Goal: Book appointment/travel/reservation

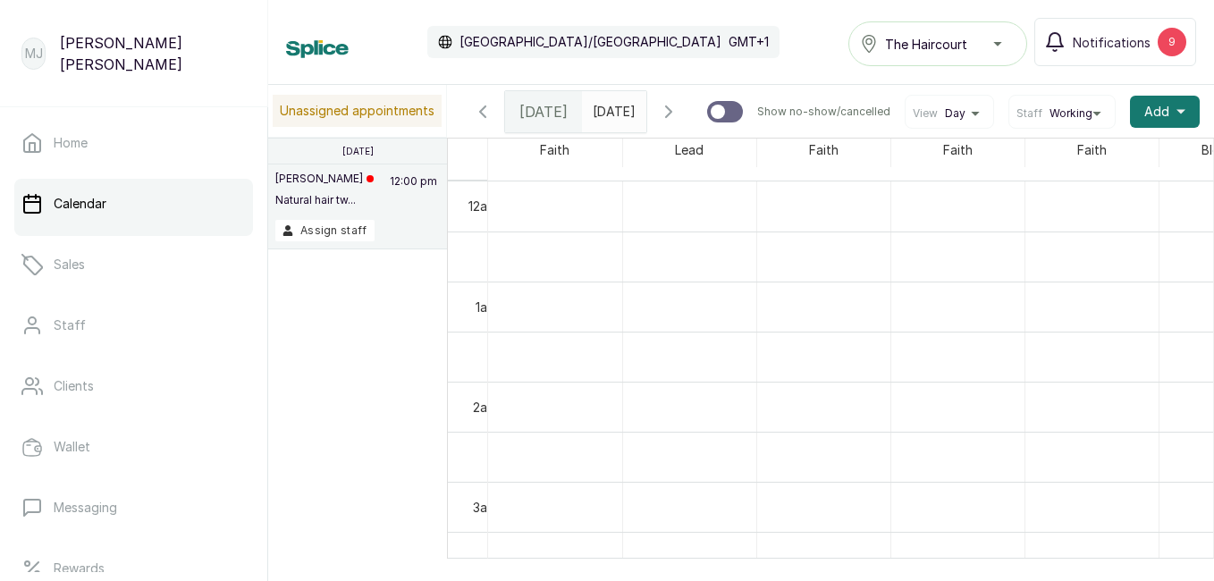
scroll to position [602, 0]
click at [1152, 113] on span "Add" at bounding box center [1156, 112] width 25 height 18
click at [1111, 174] on div "Add Appointment New Sale Add Block Time" at bounding box center [1099, 196] width 200 height 122
click at [1098, 167] on span "Add Appointment" at bounding box center [1100, 159] width 172 height 21
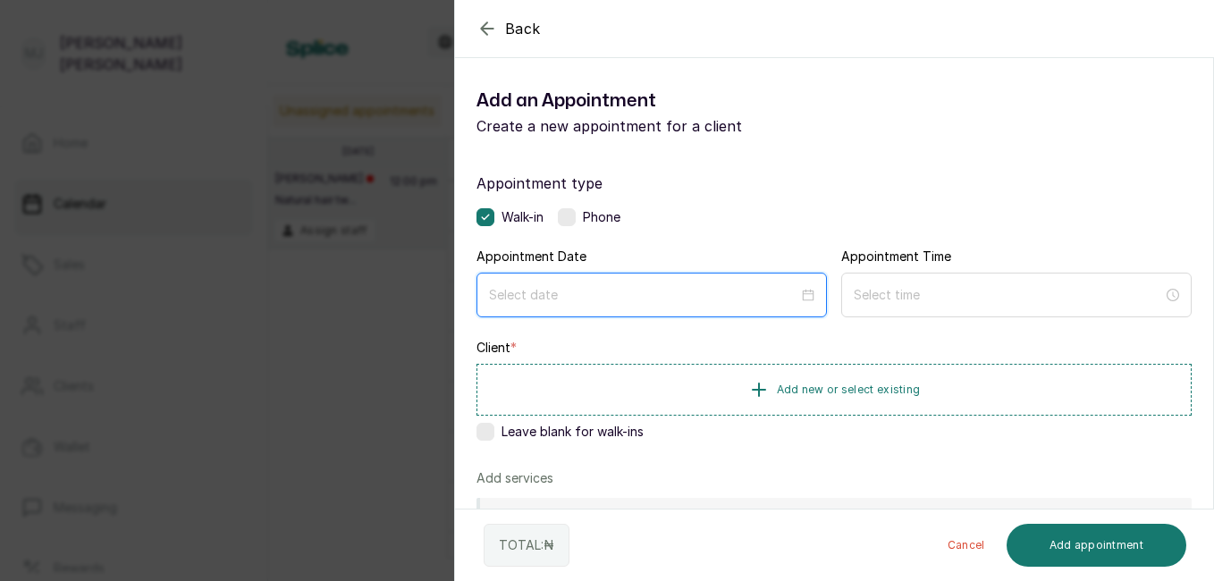
click at [631, 303] on input at bounding box center [643, 295] width 309 height 20
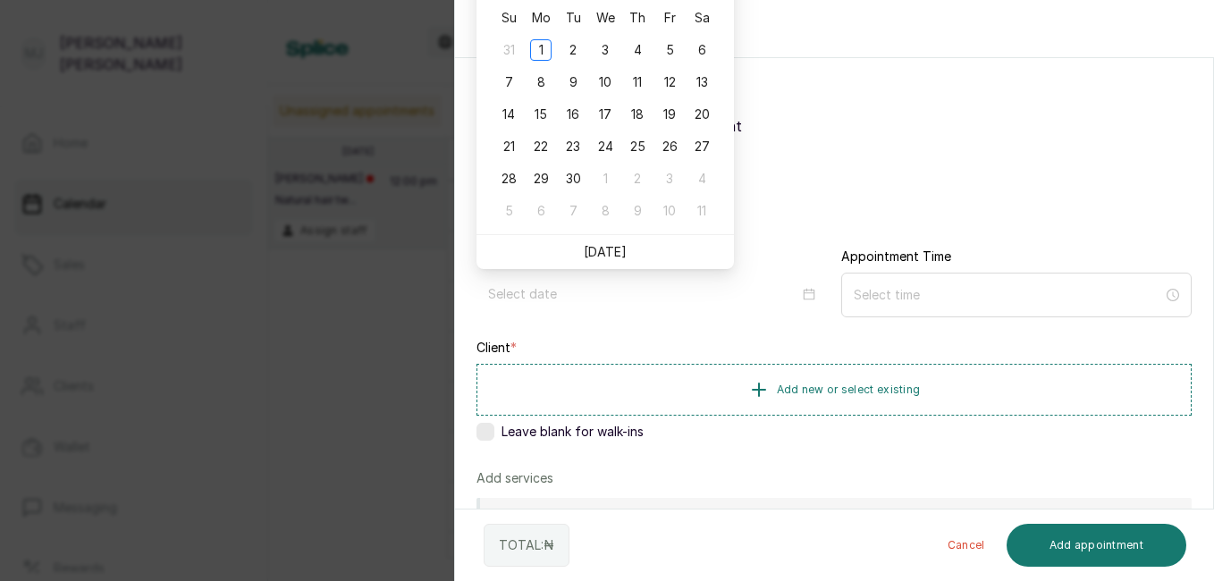
click at [605, 253] on link "[DATE]" at bounding box center [605, 251] width 43 height 15
type input "[DATE]"
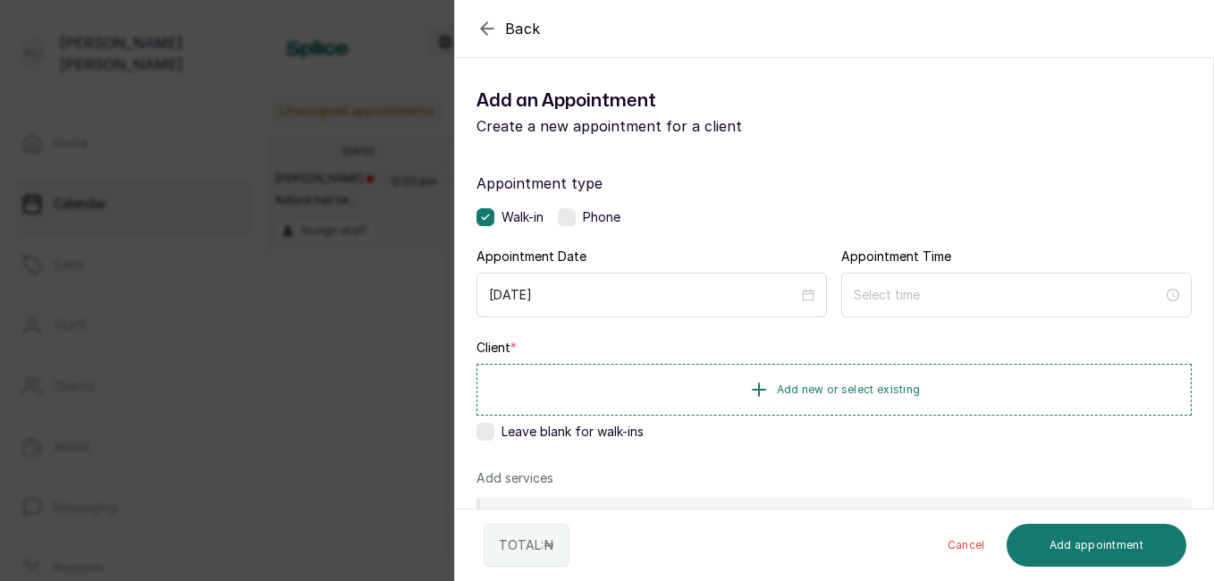
click at [852, 388] on span "Add new or select existing" at bounding box center [849, 390] width 144 height 14
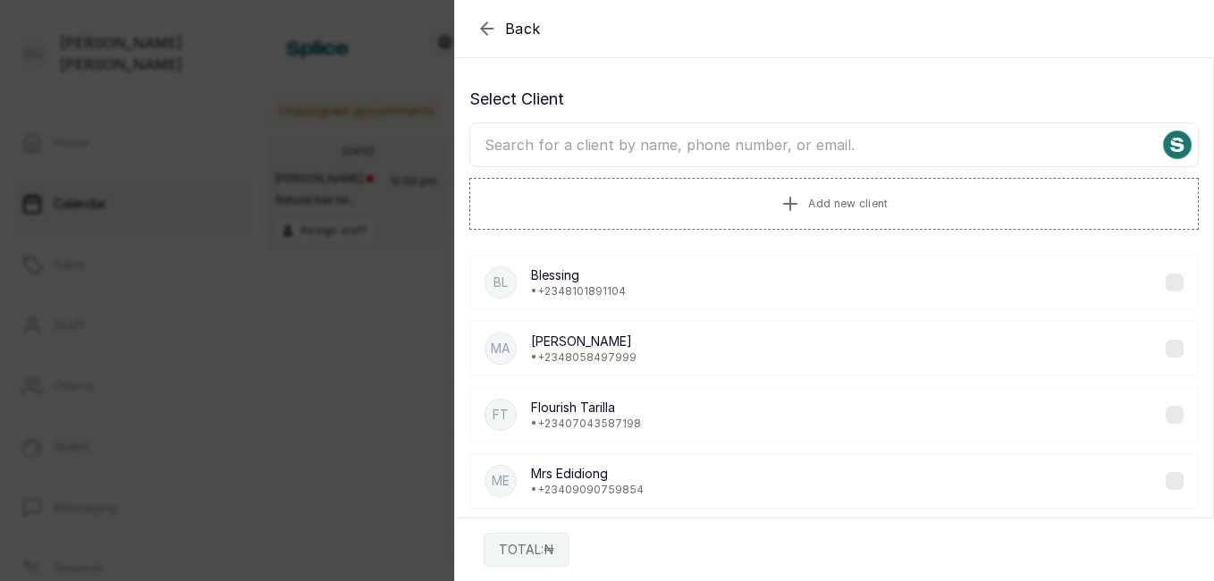
click at [877, 161] on input "text" at bounding box center [833, 144] width 729 height 45
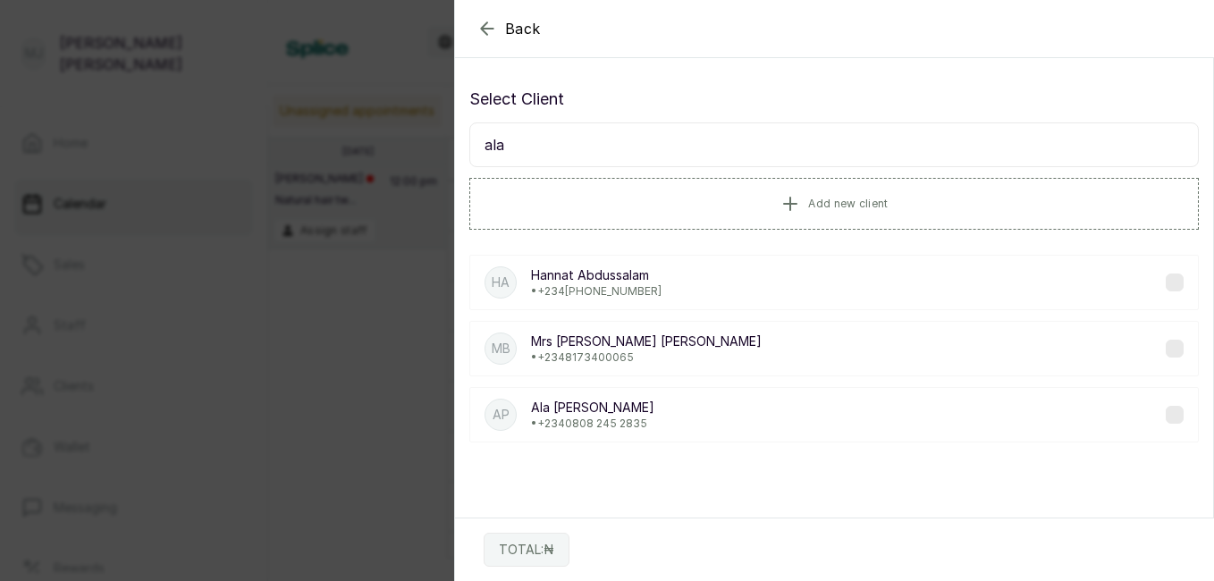
type input "ala"
click at [593, 417] on p "• [PHONE_NUMBER]" at bounding box center [592, 424] width 123 height 14
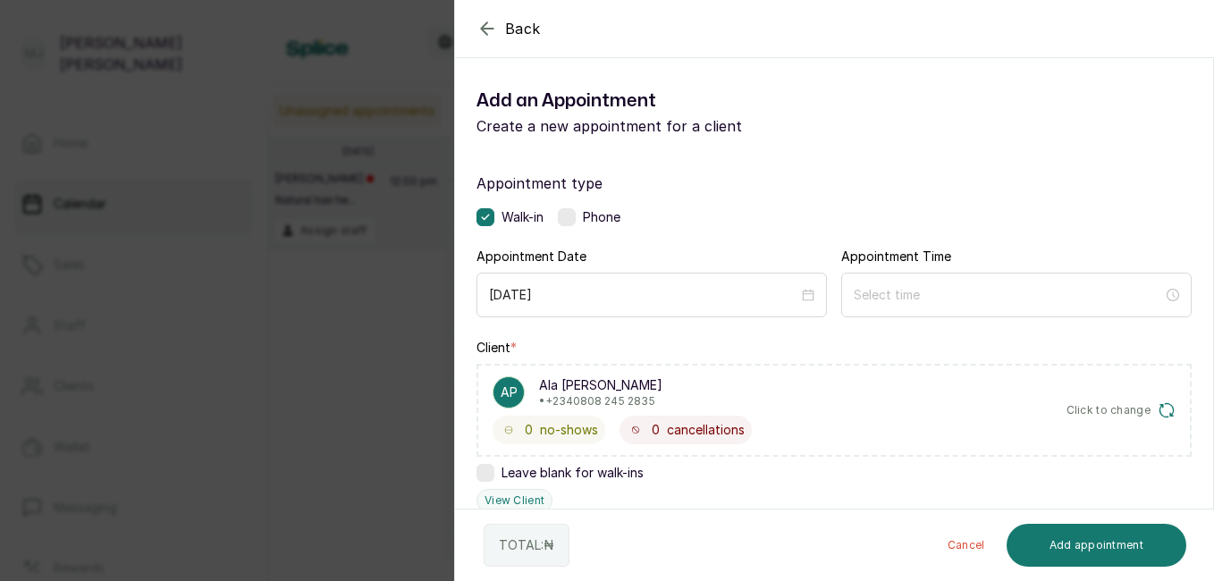
scroll to position [431, 0]
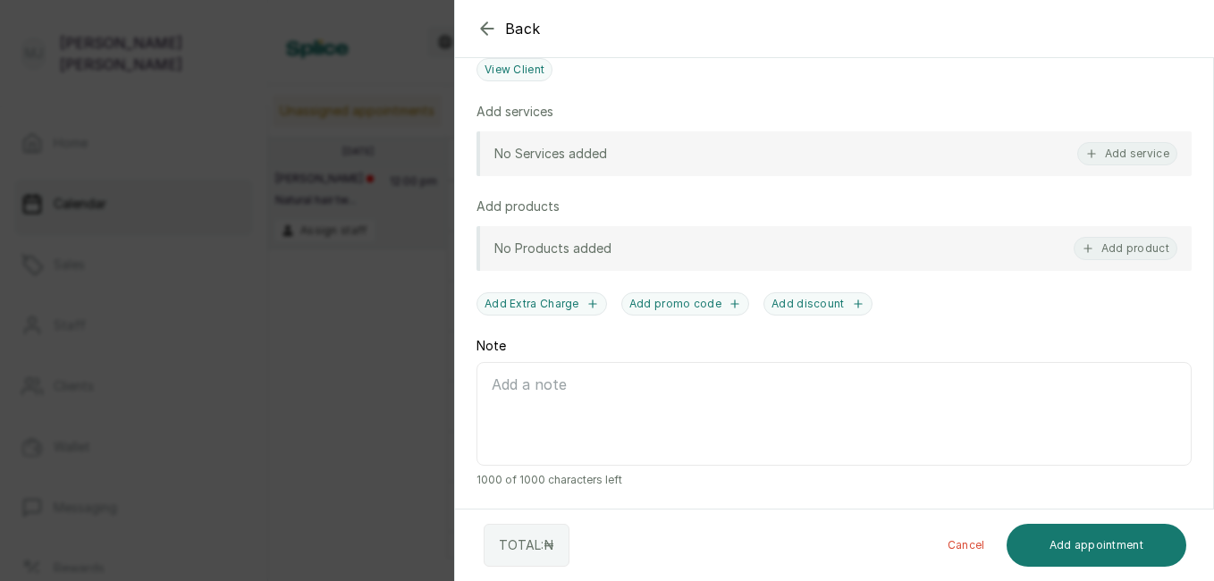
click at [1128, 160] on button "Add service" at bounding box center [1127, 153] width 100 height 23
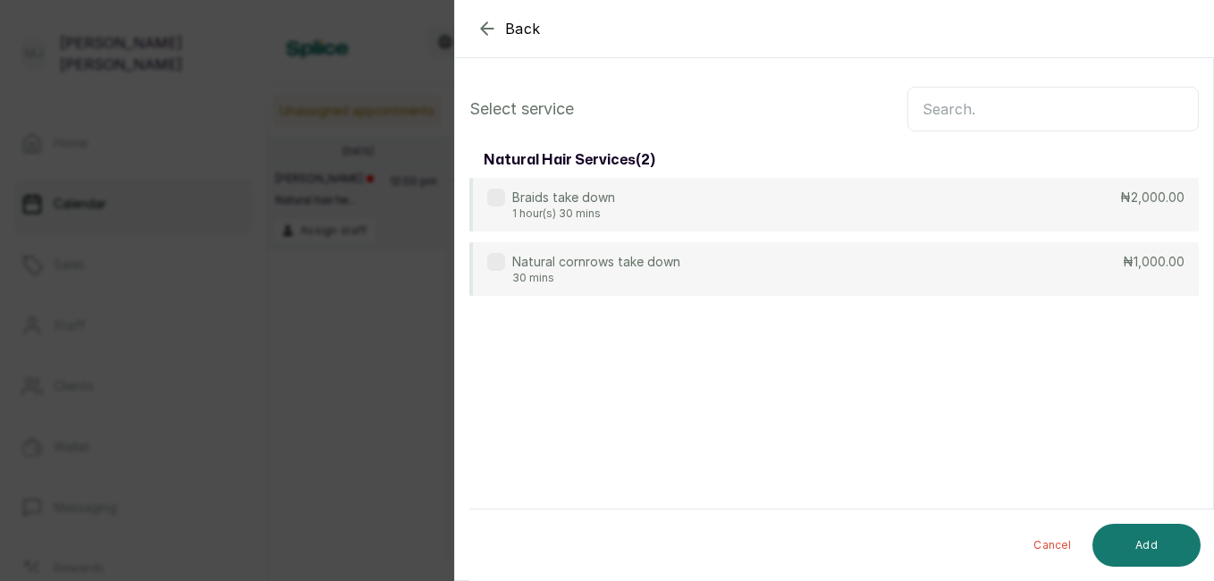
scroll to position [0, 0]
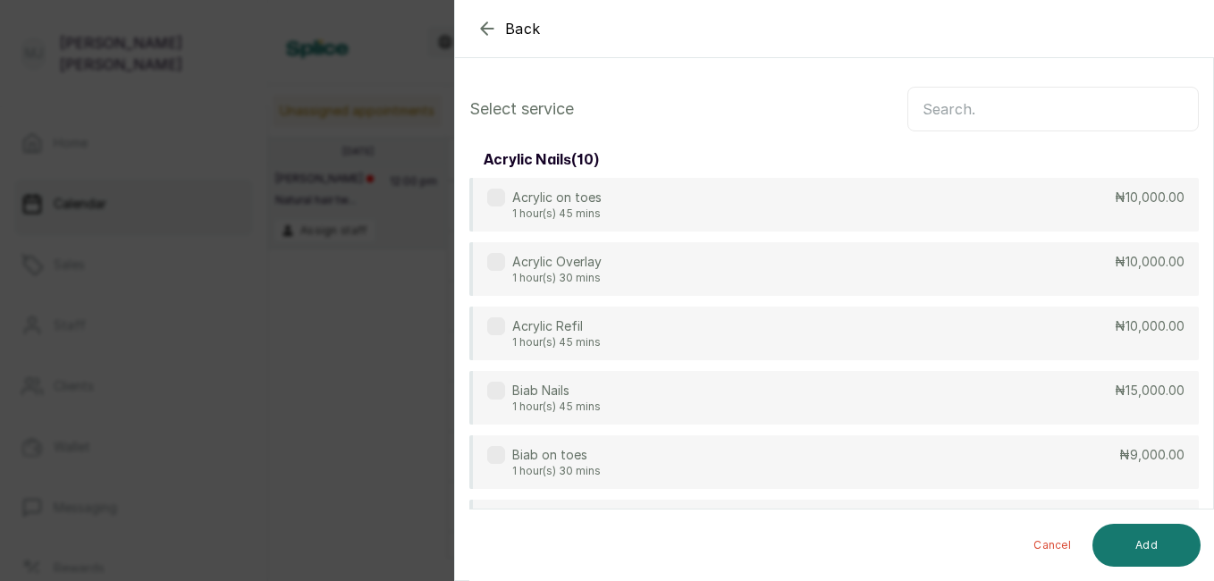
click at [1001, 98] on input "text" at bounding box center [1052, 109] width 291 height 45
click at [1029, 103] on input "text" at bounding box center [1052, 109] width 291 height 45
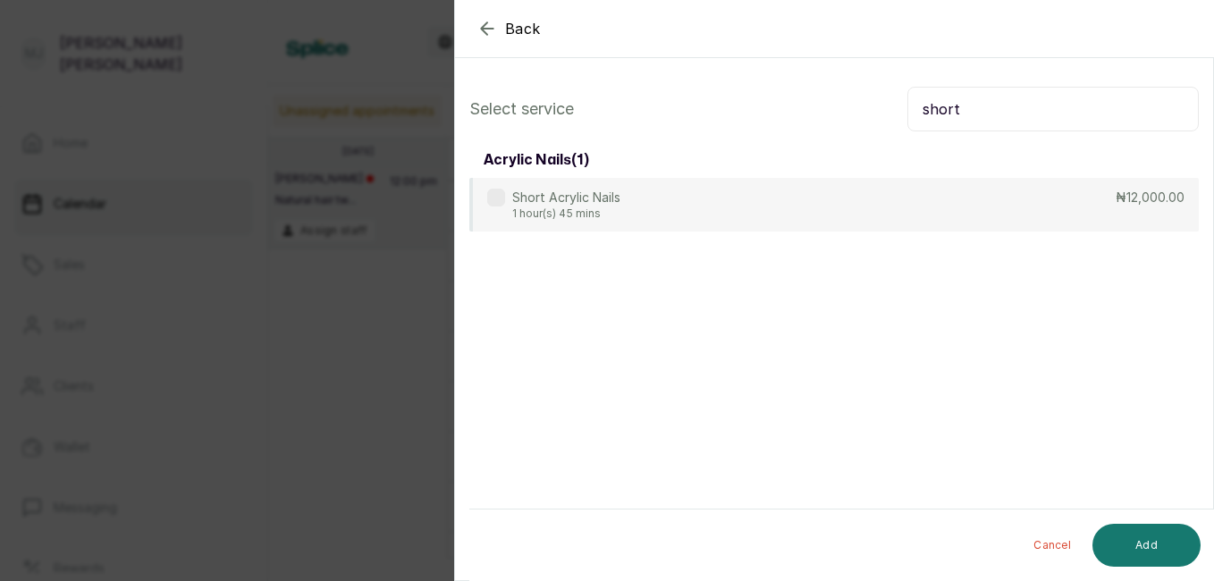
type input "short"
click at [878, 216] on div "Short Acrylic Nails 1 hour(s) 45 mins ₦12,000.00" at bounding box center [833, 205] width 729 height 54
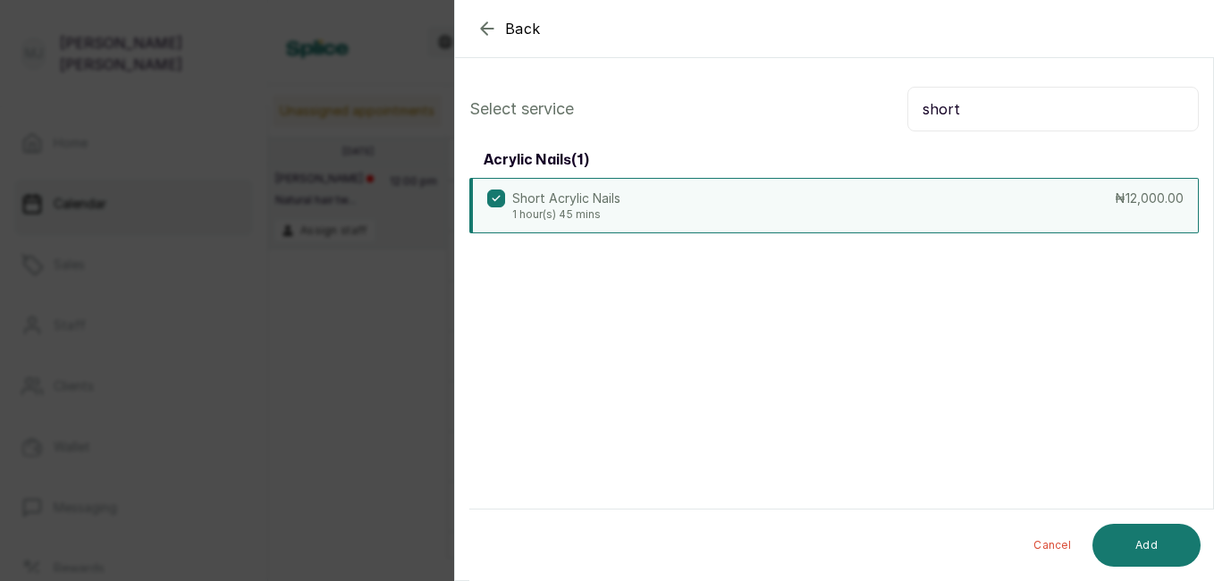
click at [1140, 540] on button "Add" at bounding box center [1146, 545] width 108 height 43
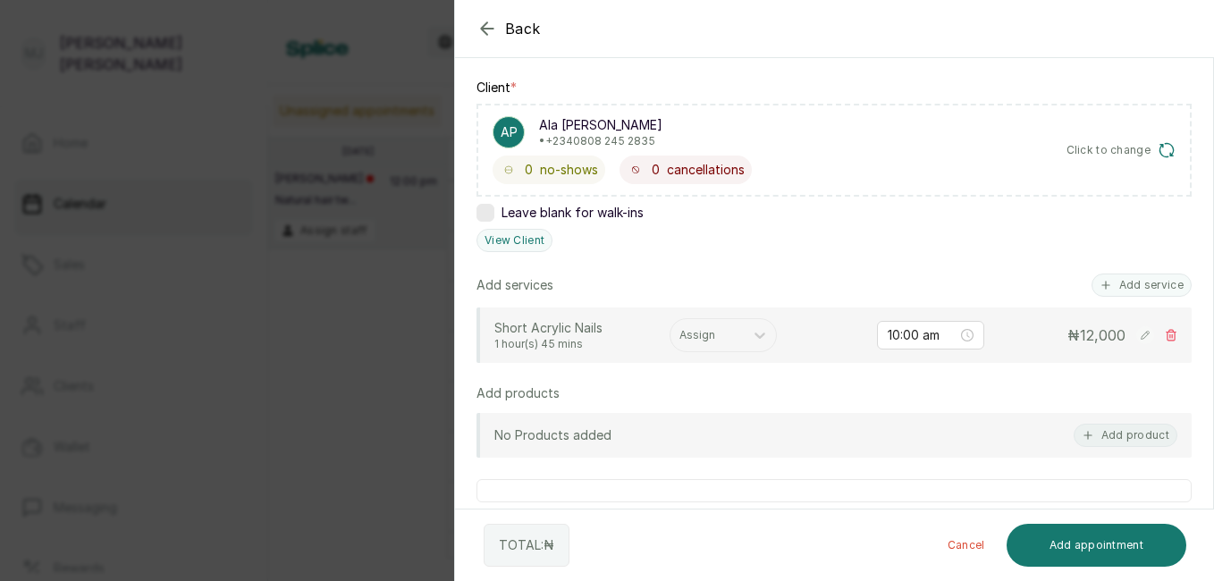
scroll to position [265, 0]
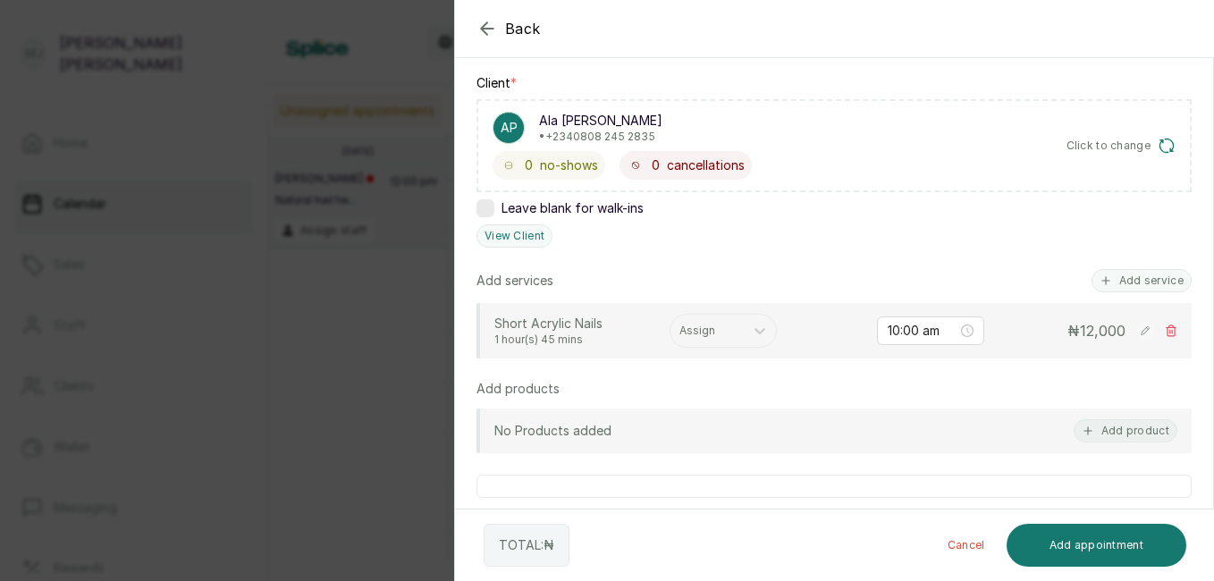
click at [1156, 280] on button "Add service" at bounding box center [1141, 280] width 100 height 23
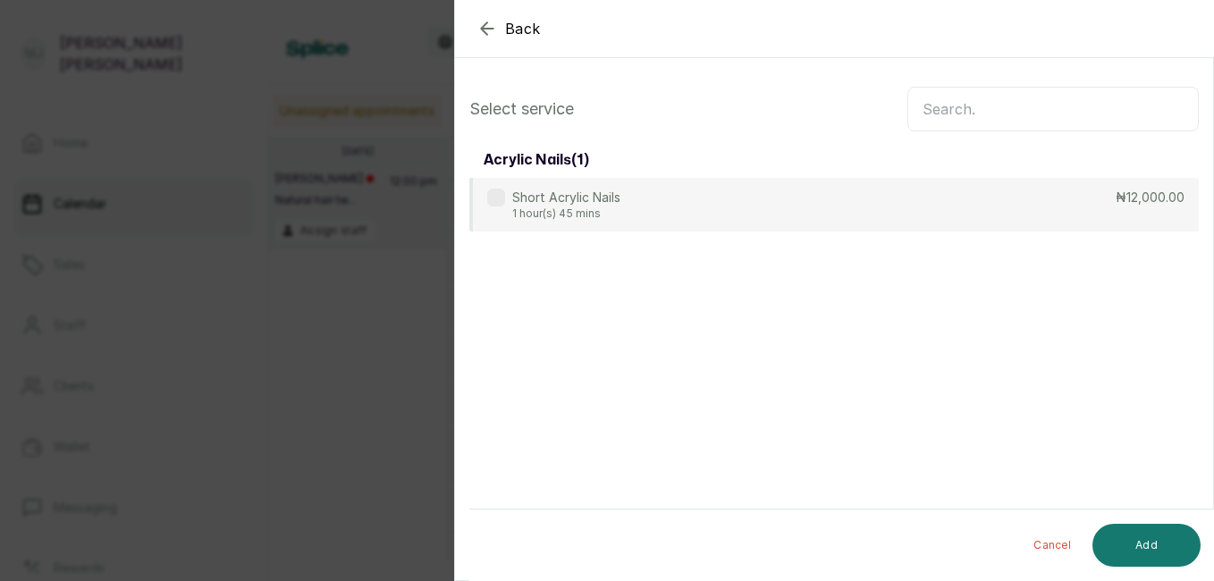
scroll to position [0, 0]
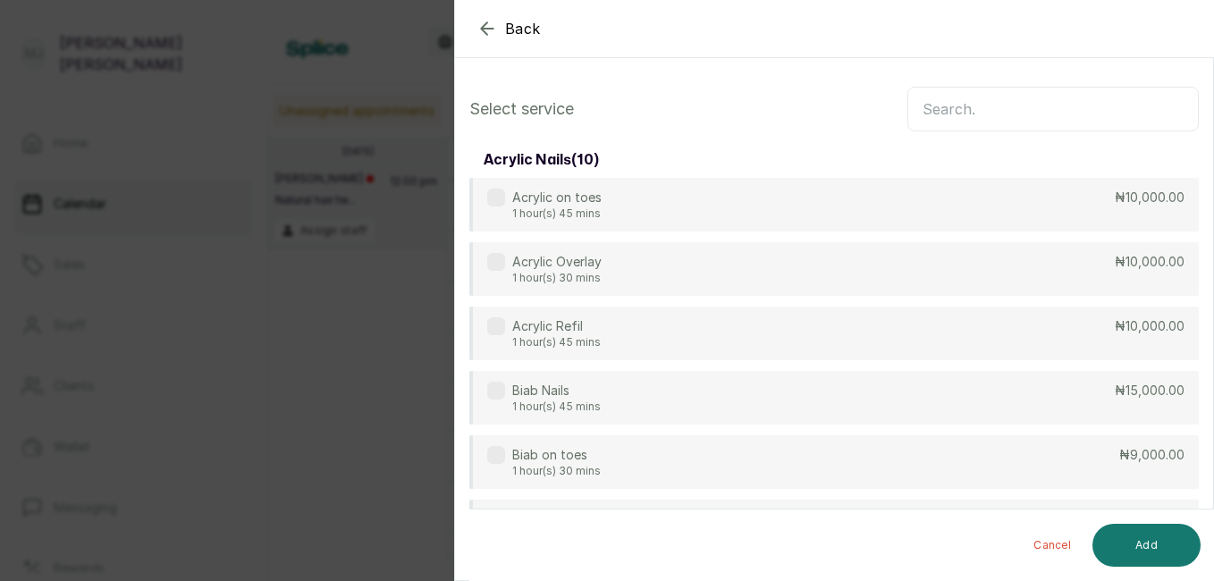
click at [1055, 94] on input "text" at bounding box center [1052, 109] width 291 height 45
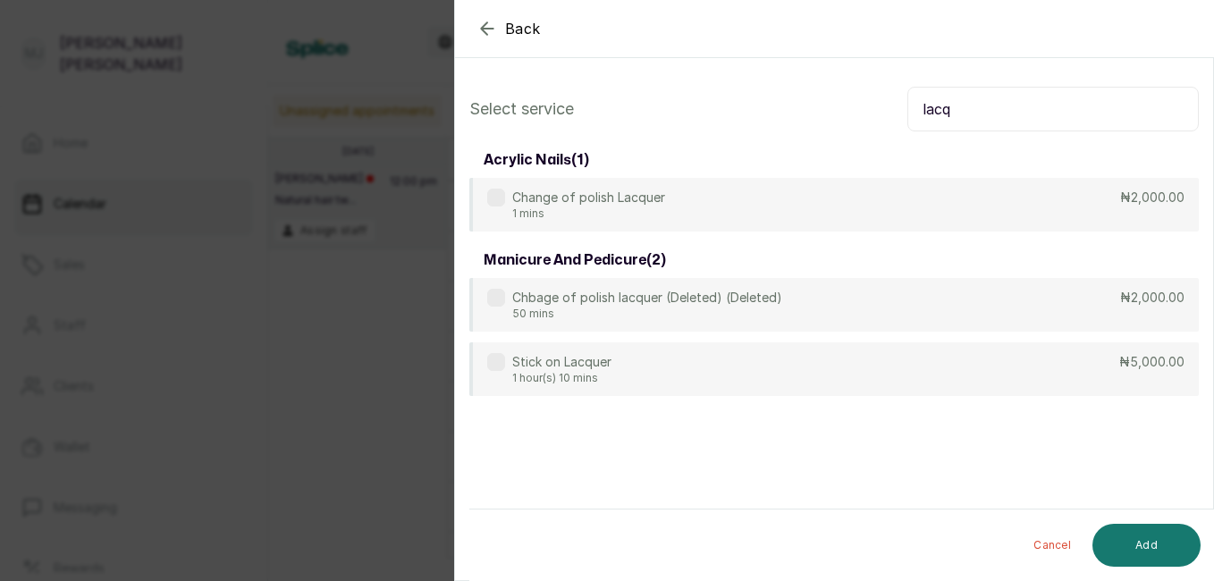
type input "lacq"
click at [1030, 212] on div "Change of polish Lacquer 1 mins ₦2,000.00" at bounding box center [833, 205] width 729 height 54
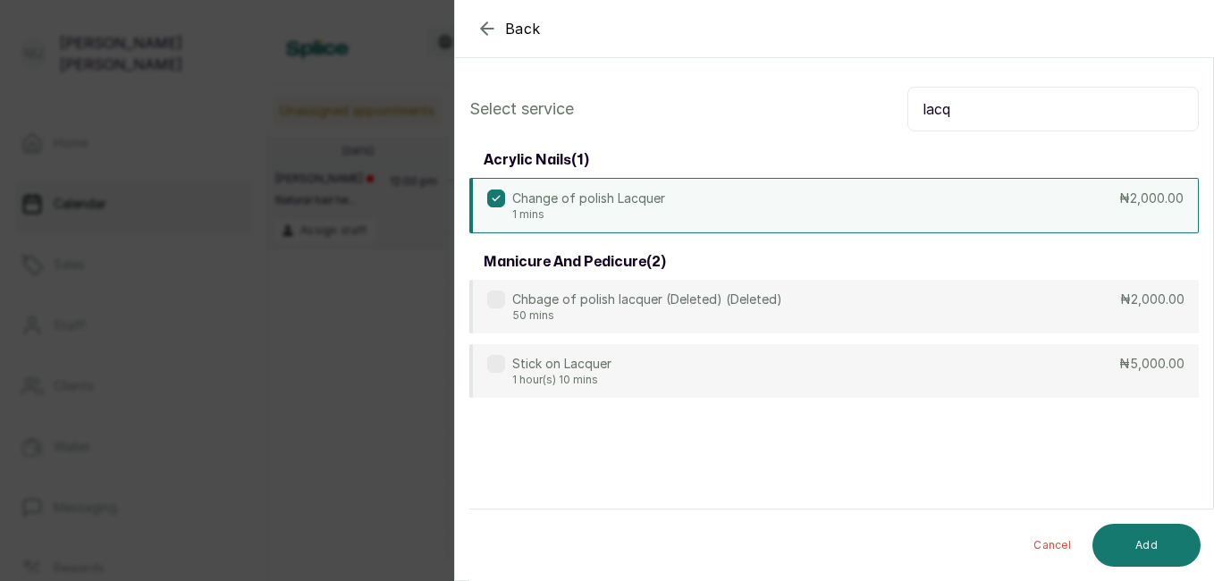
click at [1162, 543] on button "Add" at bounding box center [1146, 545] width 108 height 43
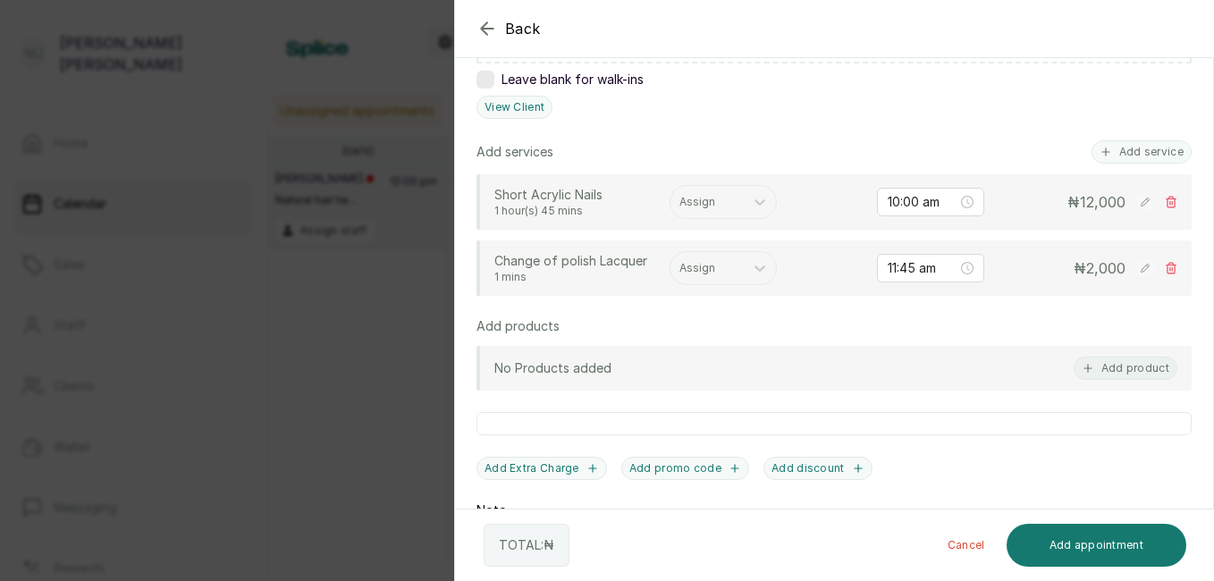
scroll to position [392, 0]
click at [1136, 151] on button "Add service" at bounding box center [1141, 152] width 100 height 23
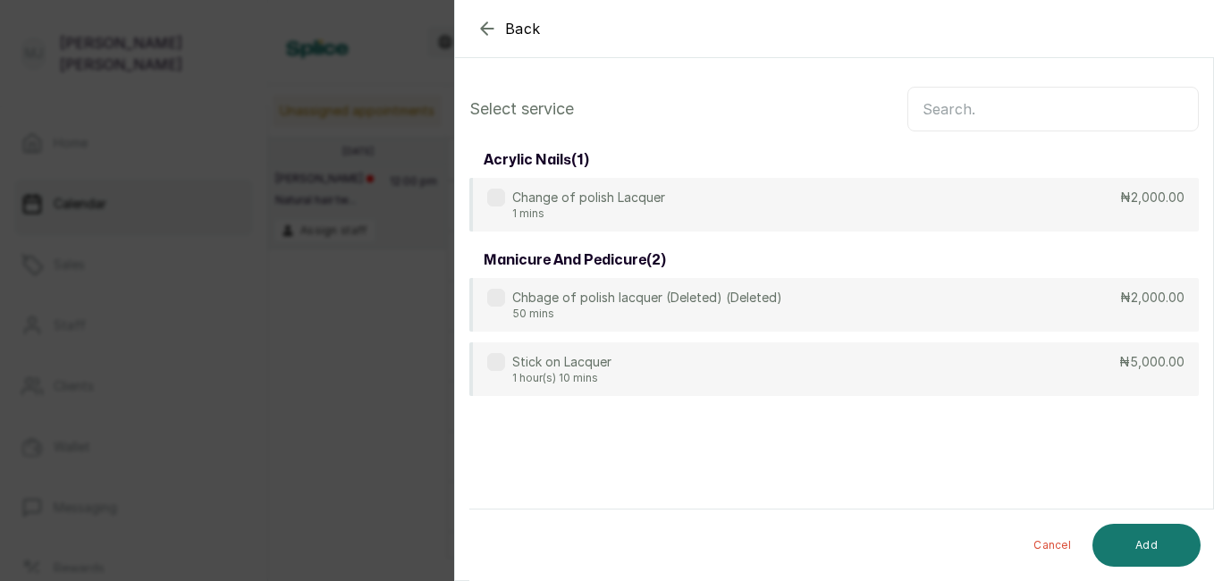
scroll to position [0, 0]
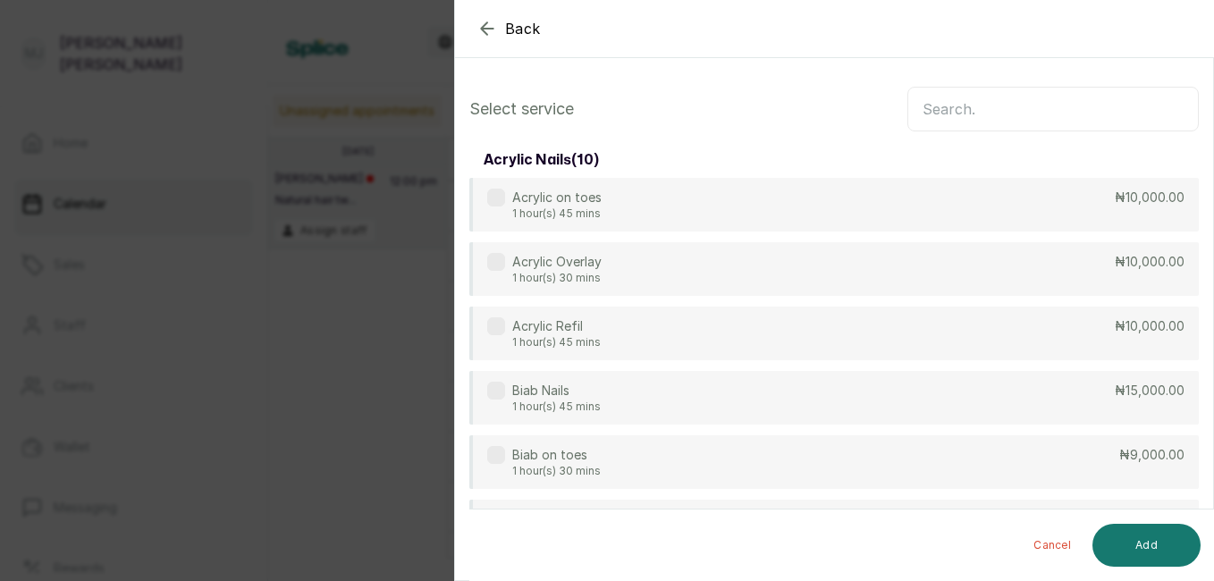
click at [1052, 120] on input "text" at bounding box center [1052, 109] width 291 height 45
type input ","
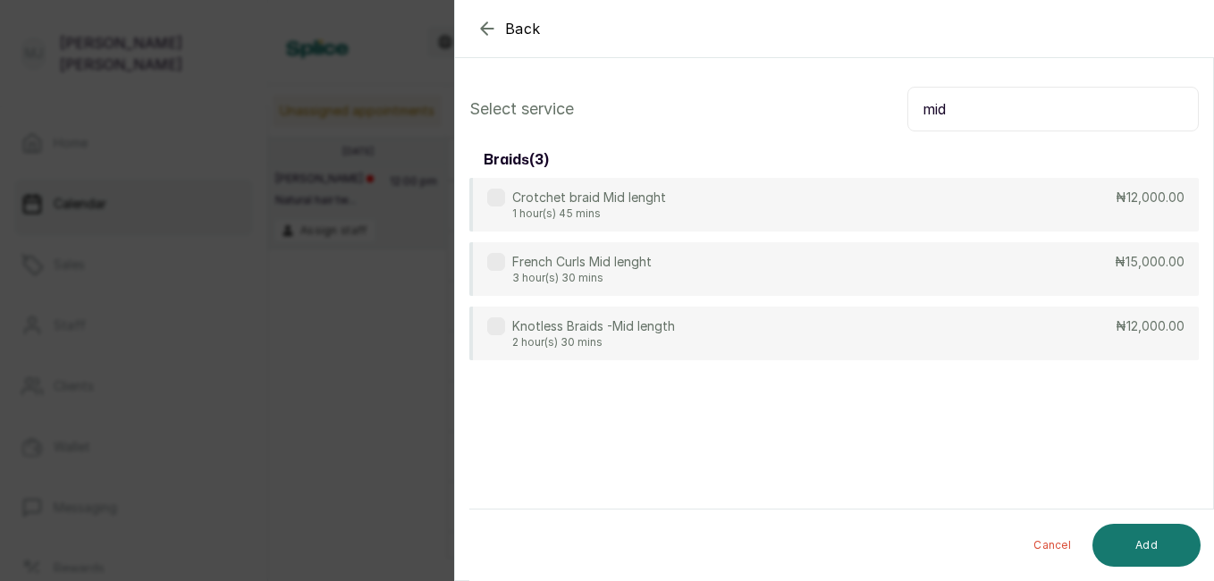
type input "mid"
click at [969, 327] on div "Knotless Braids -Mid length 2 hour(s) 30 mins ₦12,000.00" at bounding box center [833, 334] width 729 height 54
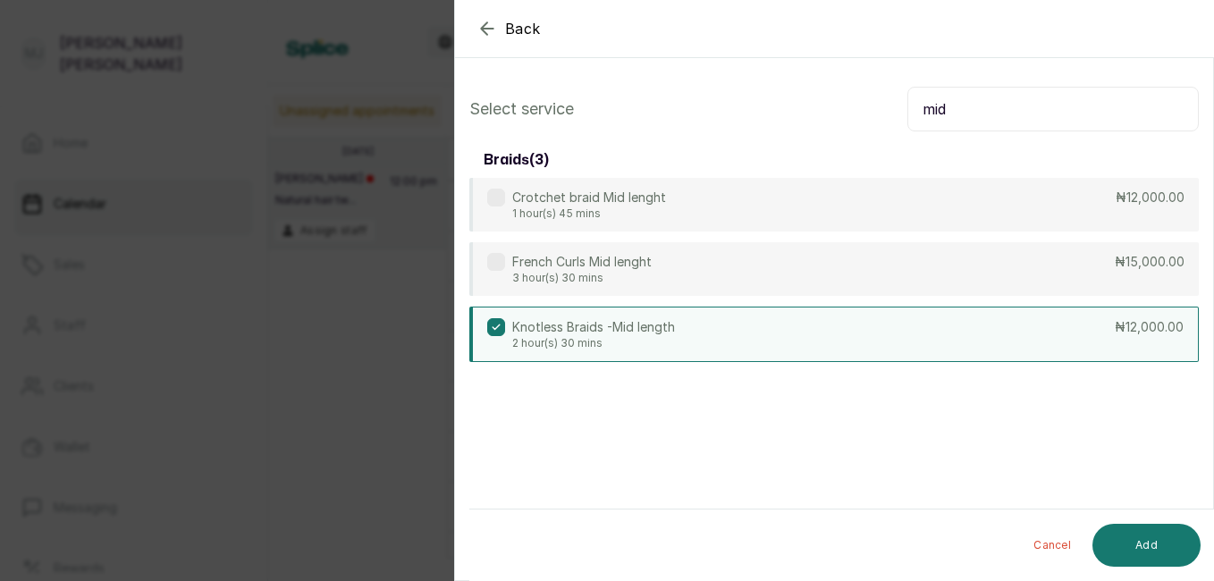
click at [1159, 550] on button "Add" at bounding box center [1146, 545] width 108 height 43
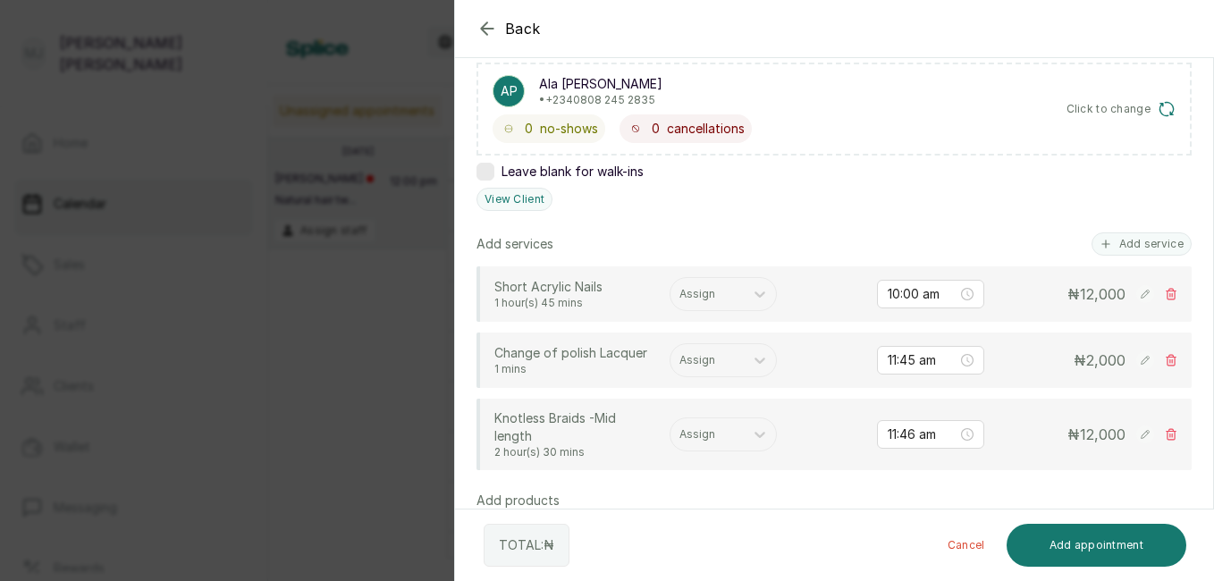
scroll to position [334, 0]
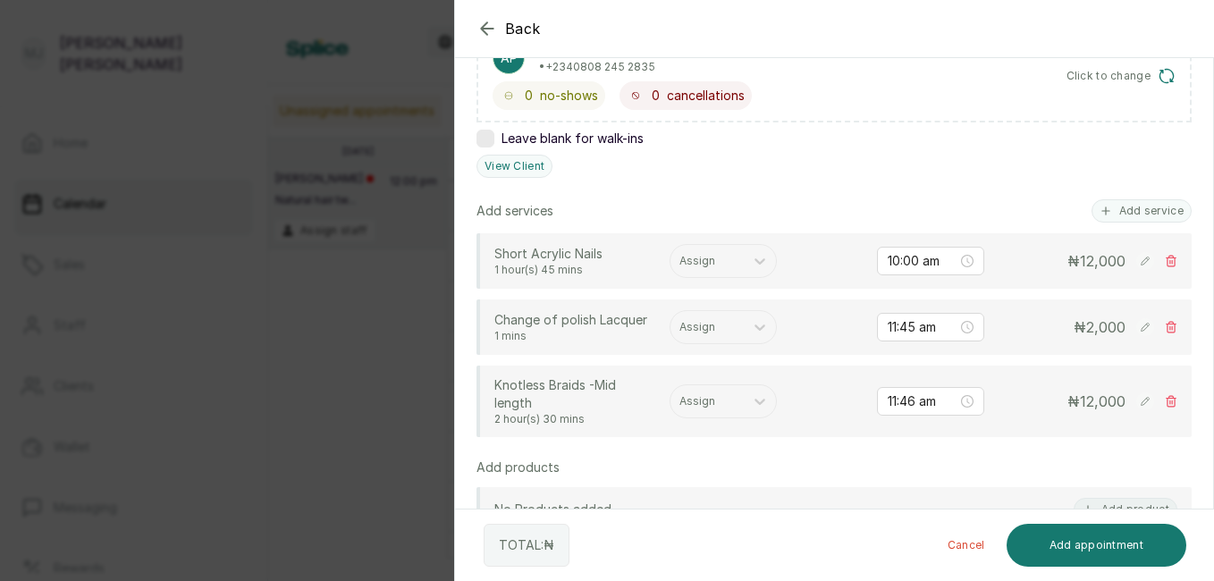
click at [1105, 504] on button "Add product" at bounding box center [1125, 509] width 104 height 23
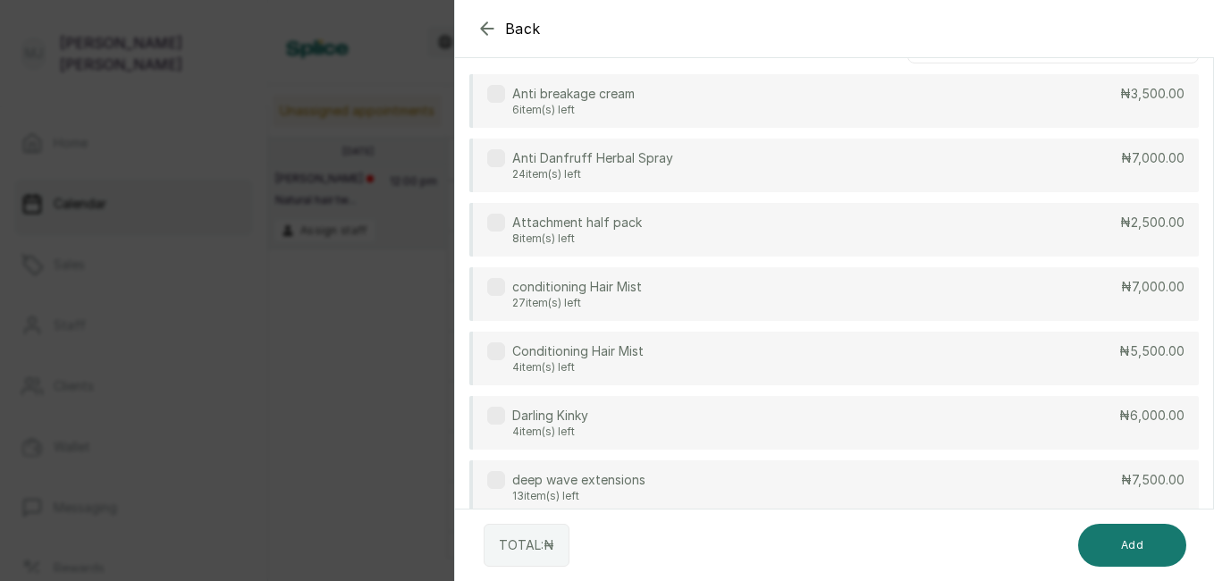
scroll to position [0, 0]
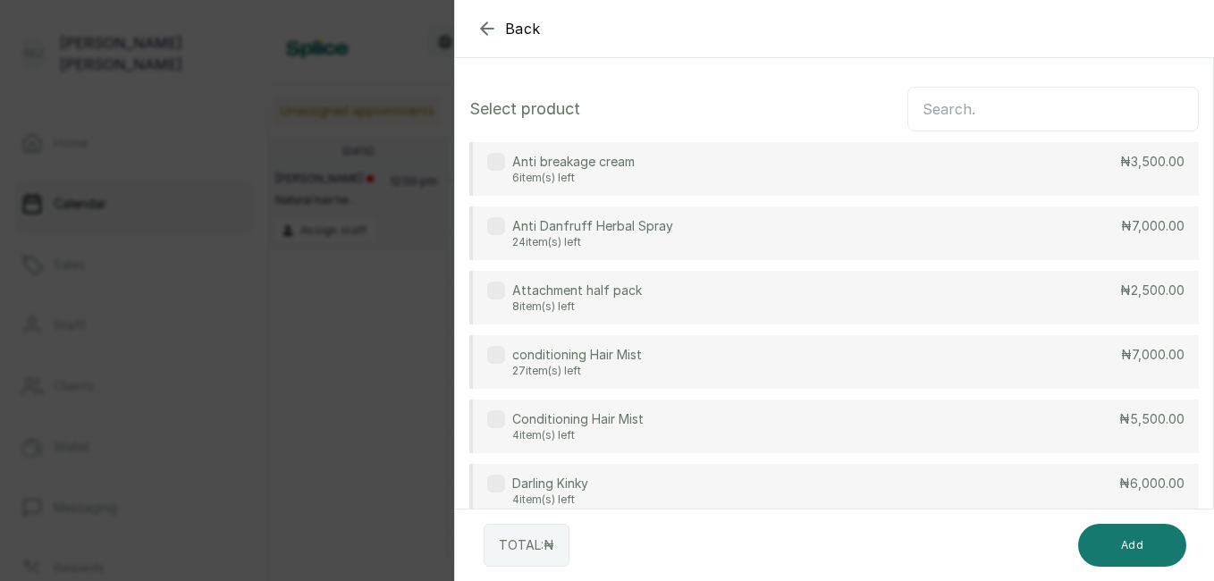
click at [1068, 113] on input "text" at bounding box center [1052, 109] width 291 height 45
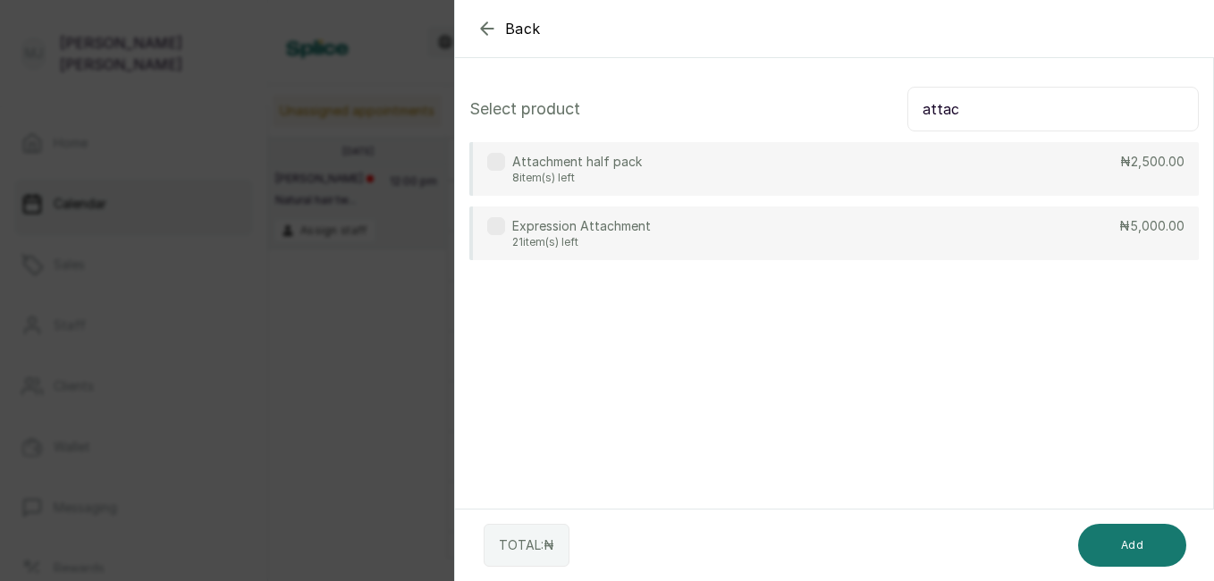
type input "attac"
click at [1044, 221] on div "Expression Attachment 21 item(s) left ₦5,000.00" at bounding box center [833, 233] width 729 height 54
click at [1132, 551] on button "Add" at bounding box center [1132, 545] width 108 height 43
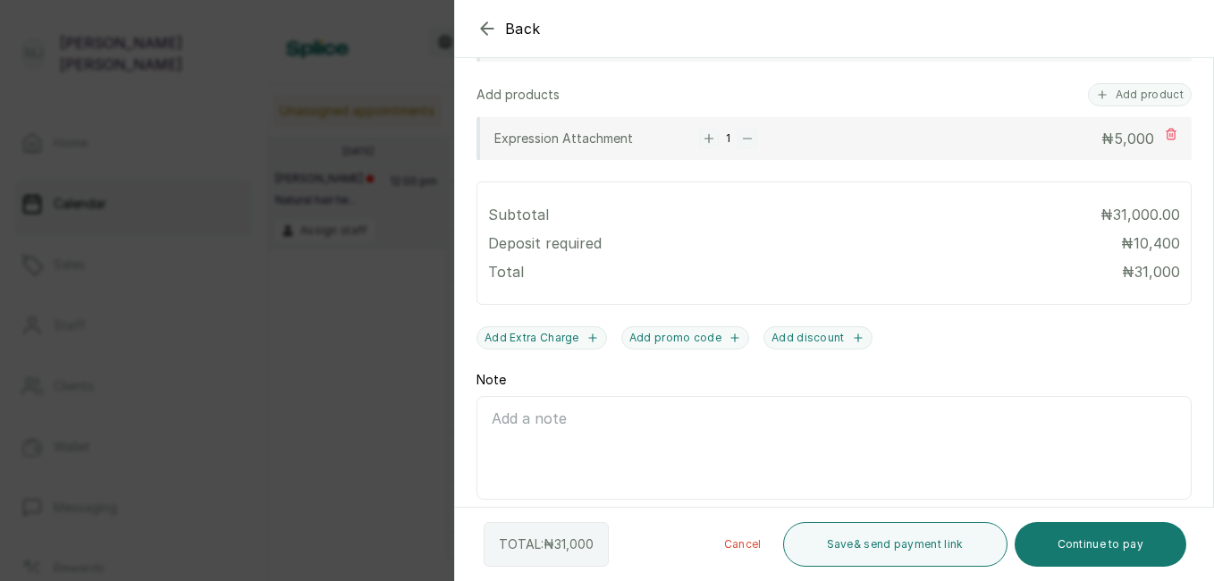
scroll to position [744, 0]
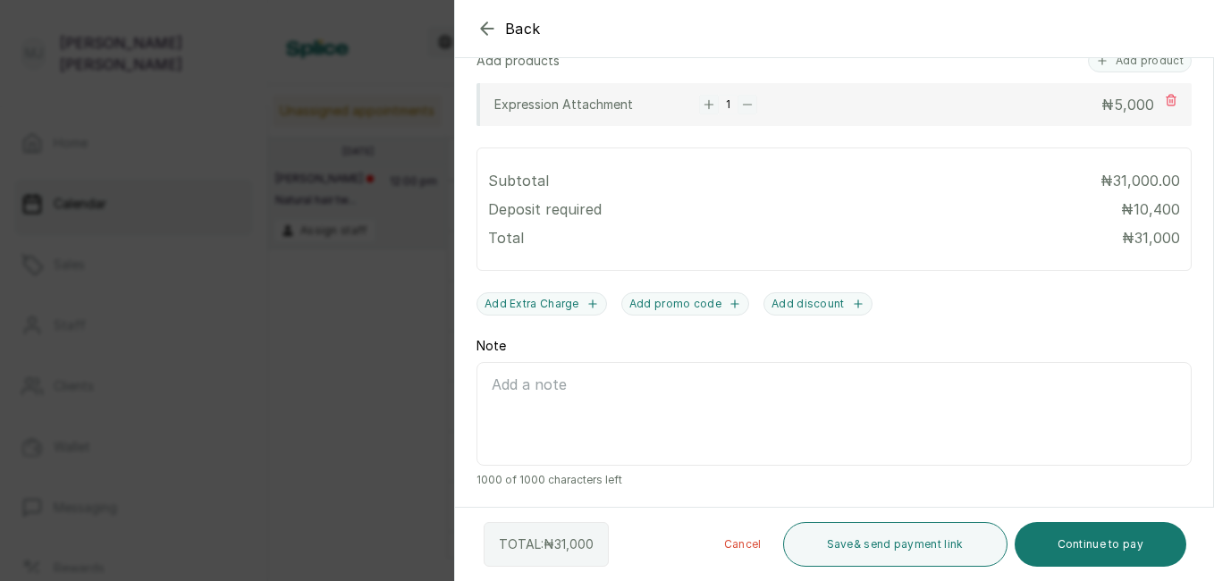
click at [1107, 543] on button "Continue to pay" at bounding box center [1101, 544] width 173 height 45
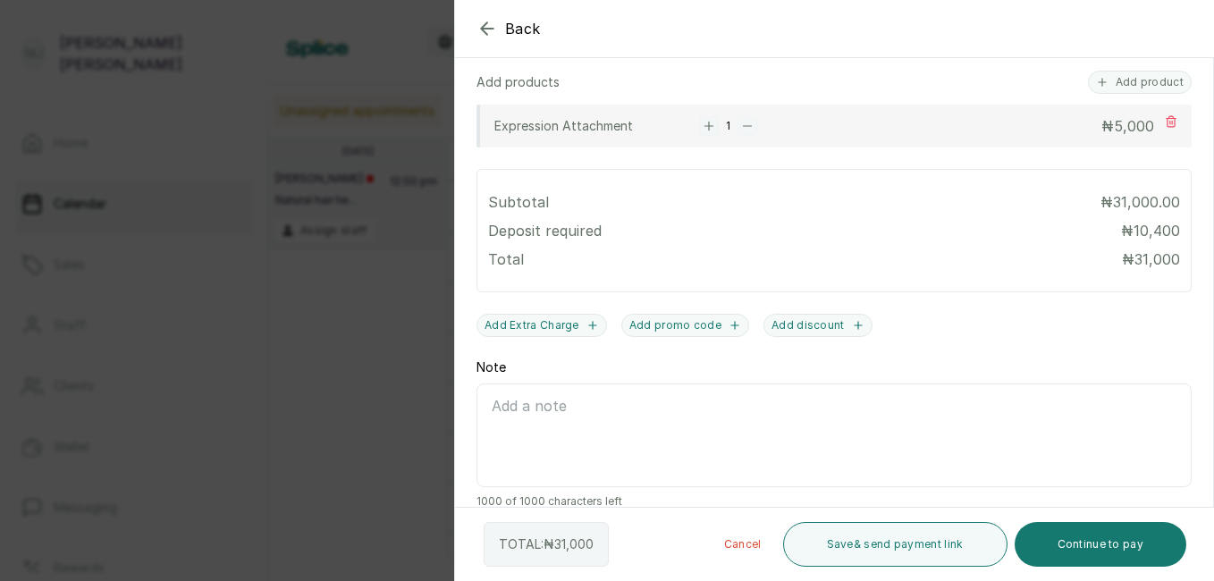
scroll to position [765, 0]
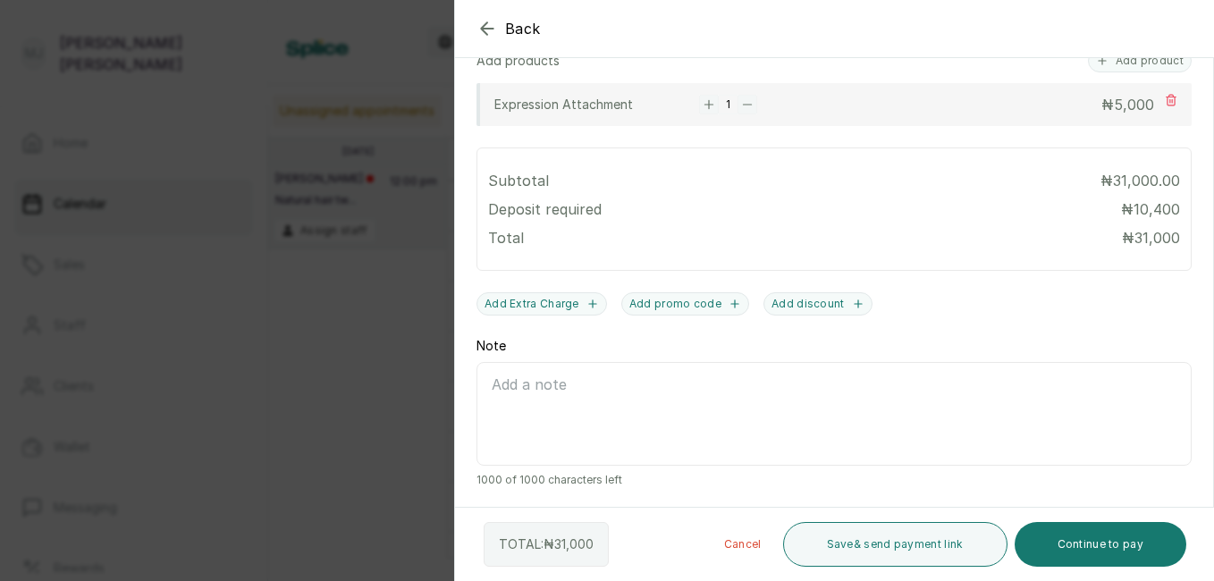
click at [1107, 543] on button "Continue to pay" at bounding box center [1101, 544] width 173 height 45
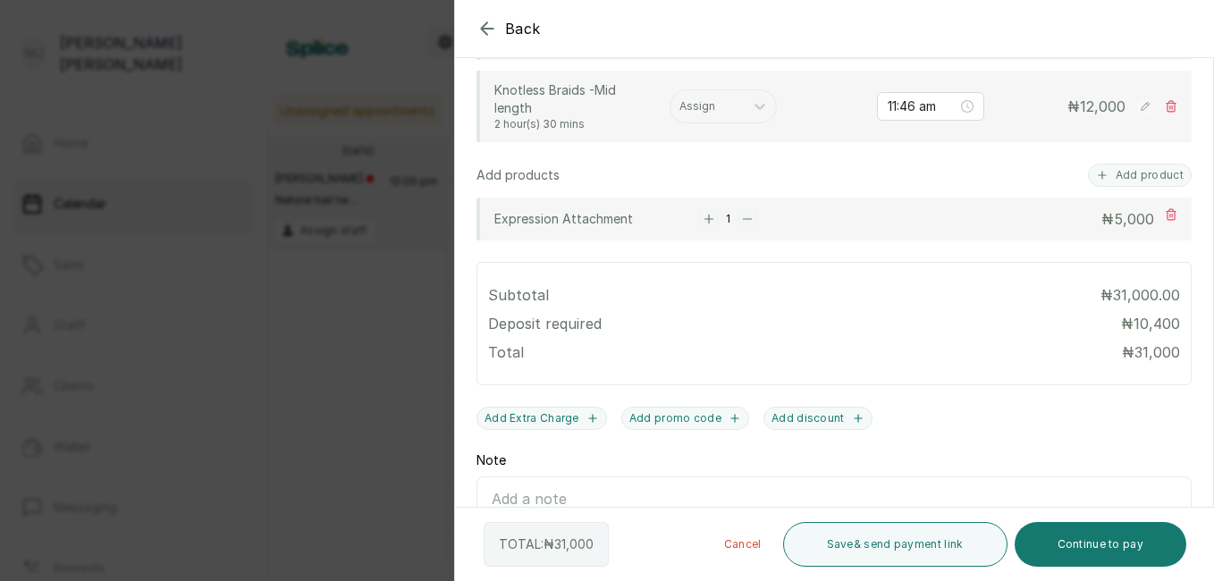
scroll to position [641, 0]
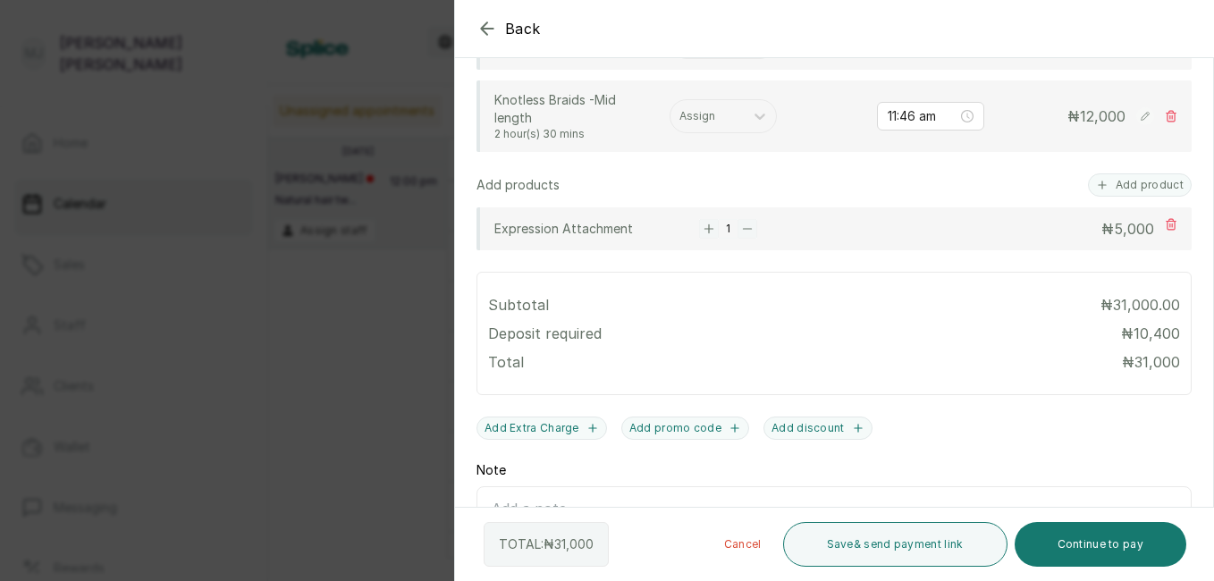
click at [696, 124] on div "Assign" at bounding box center [706, 116] width 73 height 23
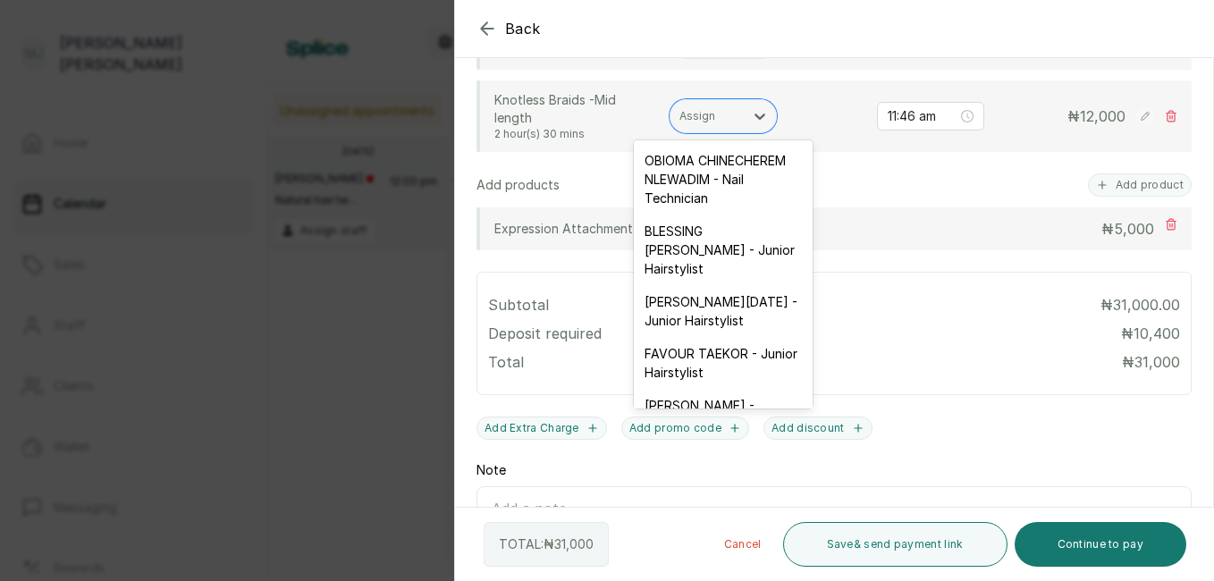
click at [719, 332] on div "[PERSON_NAME][DATE] - Junior Hairstylist" at bounding box center [723, 311] width 179 height 52
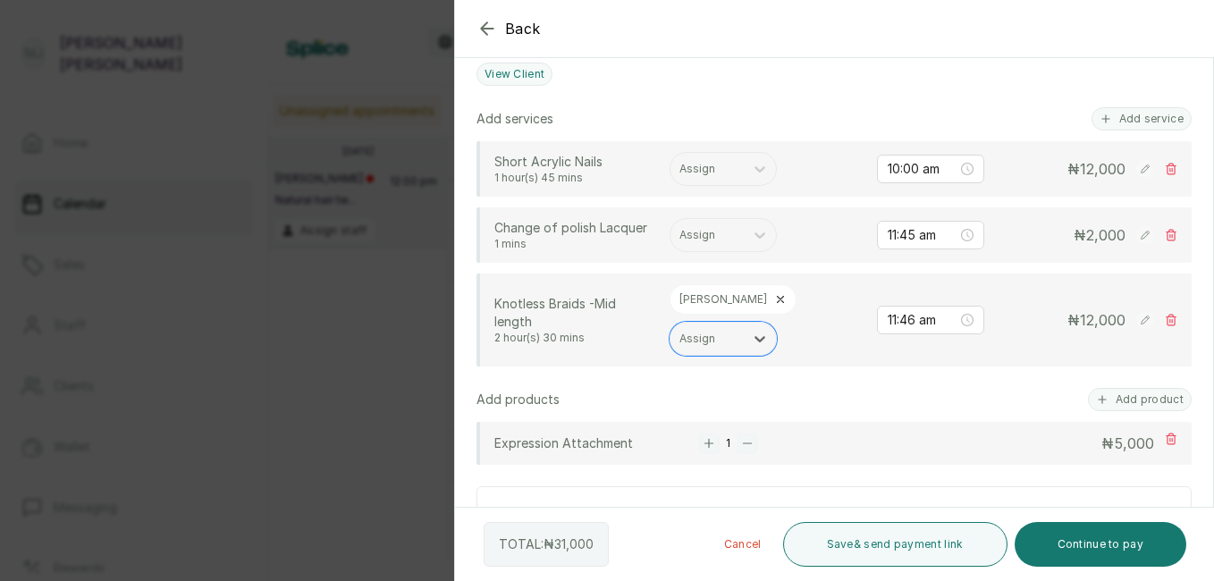
scroll to position [443, 0]
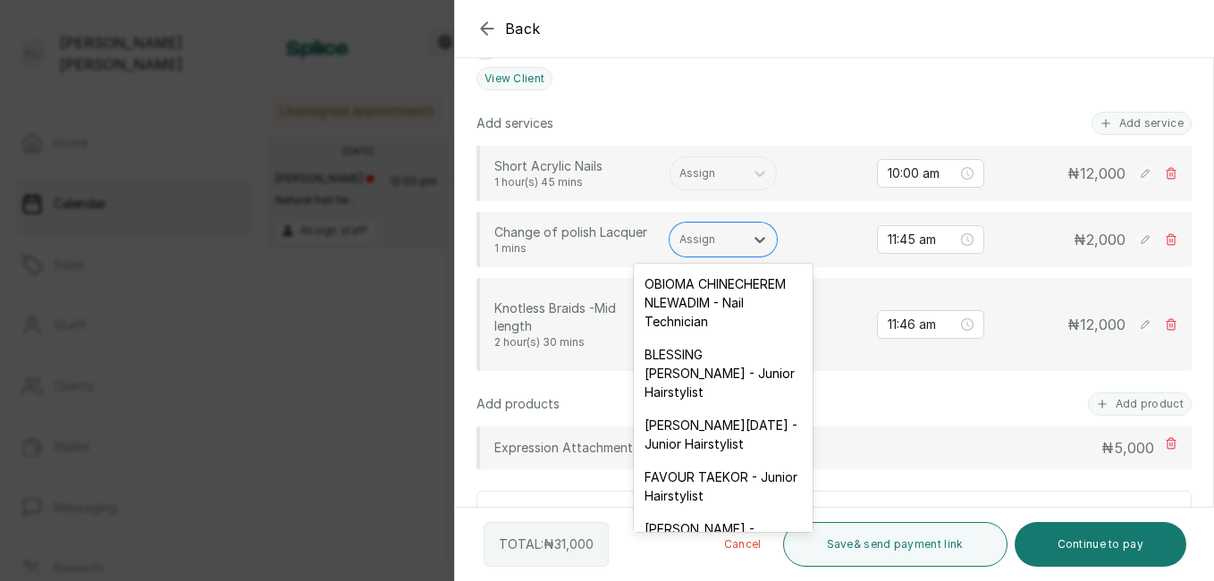
click at [694, 245] on div at bounding box center [706, 240] width 55 height 16
click at [722, 338] on div "OBIOMA CHINECHEREM NLEWADIM - Nail Technician" at bounding box center [723, 302] width 179 height 71
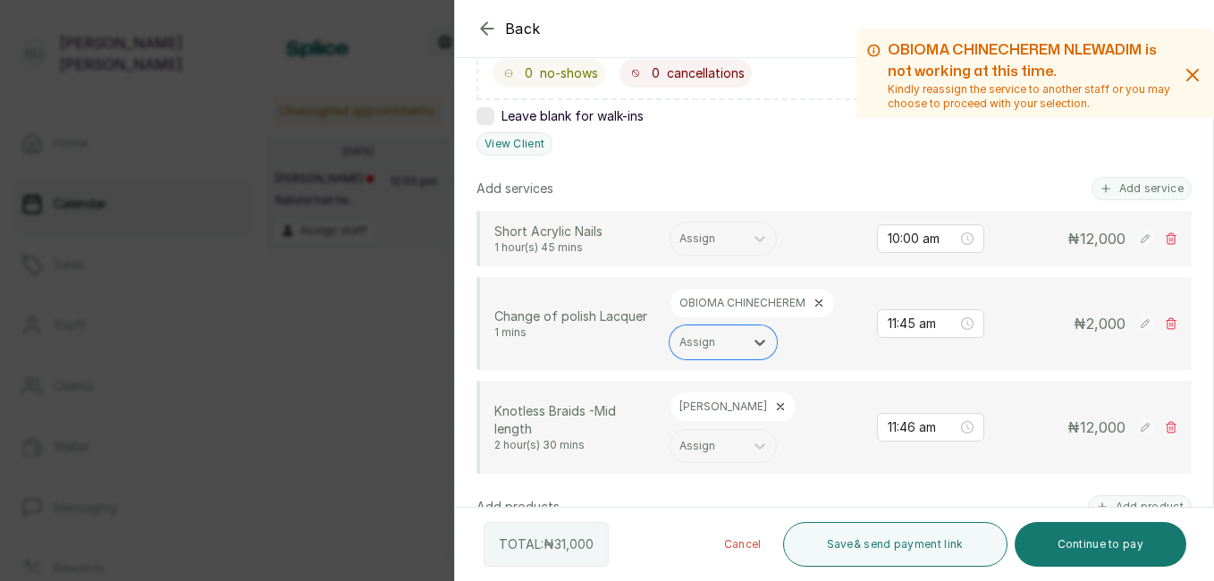
scroll to position [356, 0]
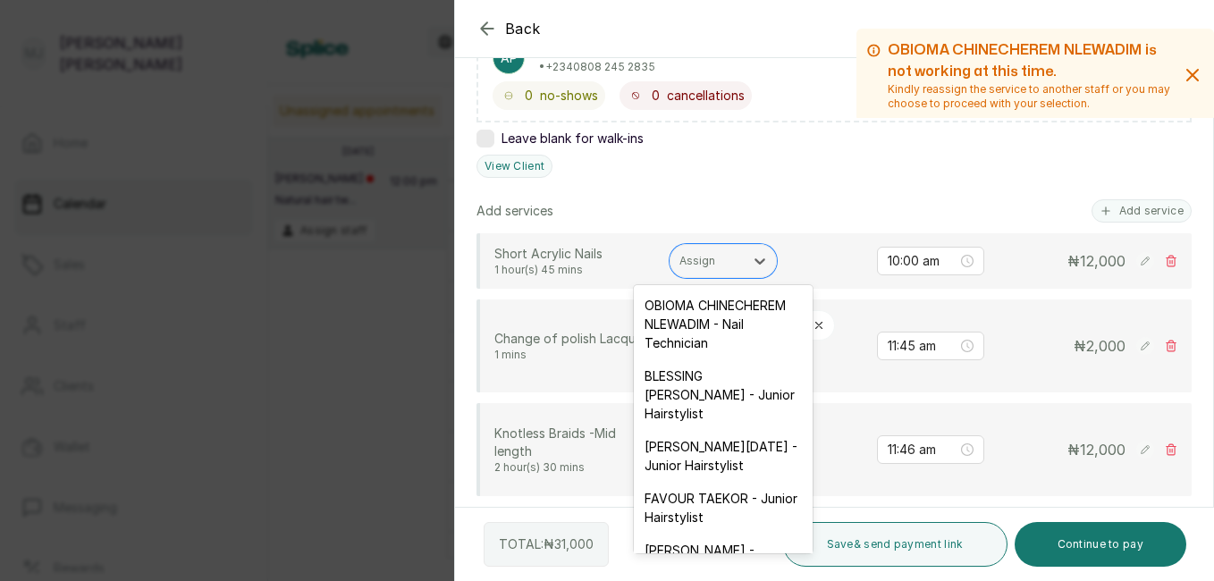
click at [722, 263] on div at bounding box center [706, 261] width 55 height 16
click at [700, 321] on div "OBIOMA CHINECHEREM NLEWADIM - Nail Technician" at bounding box center [723, 324] width 179 height 71
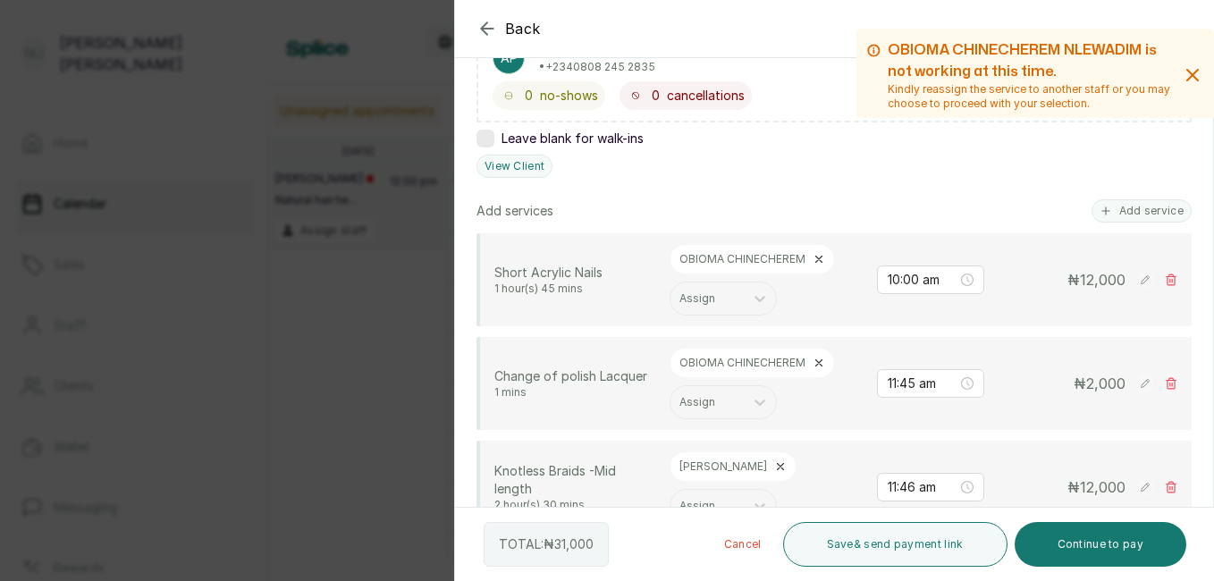
click at [1084, 555] on button "Continue to pay" at bounding box center [1101, 544] width 173 height 45
click at [1090, 543] on button "Continue to pay" at bounding box center [1101, 544] width 173 height 45
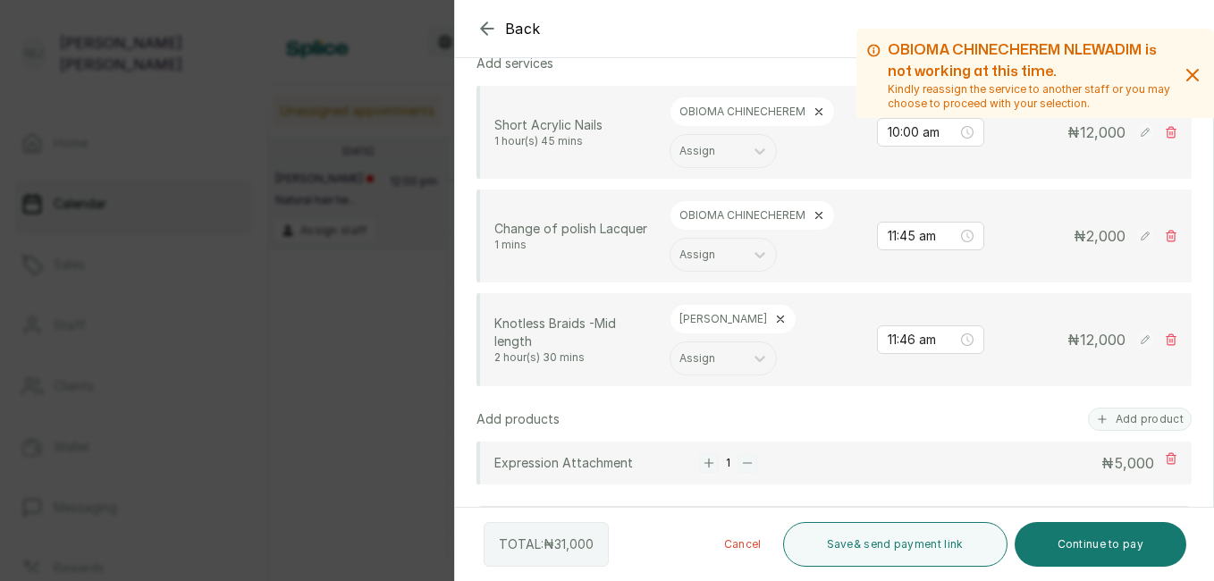
scroll to position [538, 0]
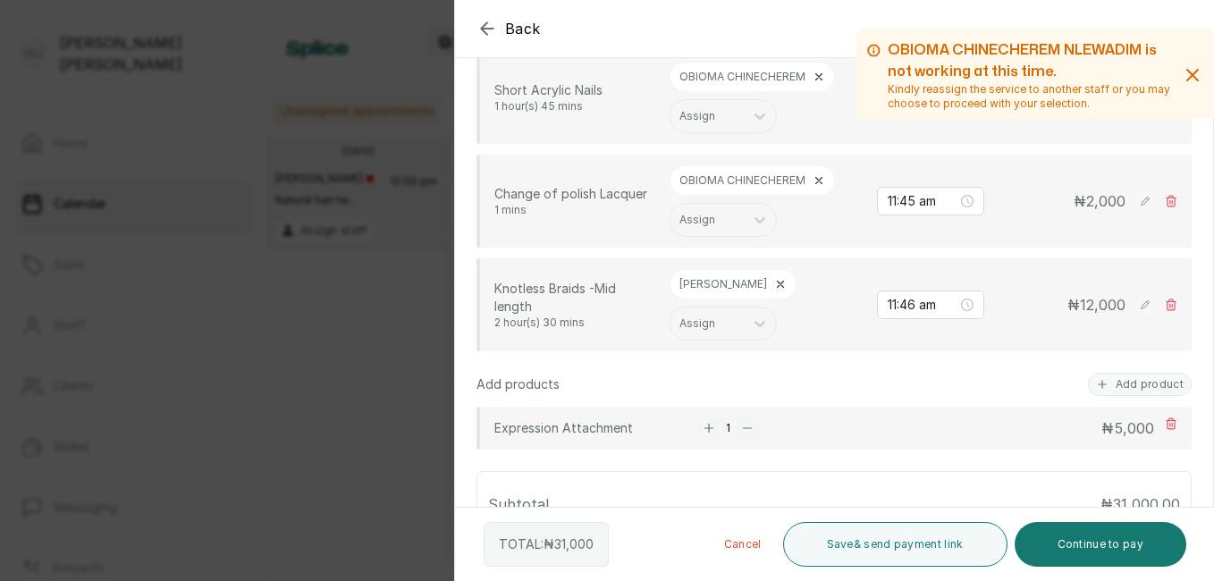
click at [1126, 536] on button "Continue to pay" at bounding box center [1101, 544] width 173 height 45
click at [1139, 537] on button "Continue to pay" at bounding box center [1101, 544] width 173 height 45
click at [1093, 543] on button "Continue to pay" at bounding box center [1101, 544] width 173 height 45
click at [1071, 543] on button "Continue to pay" at bounding box center [1101, 544] width 173 height 45
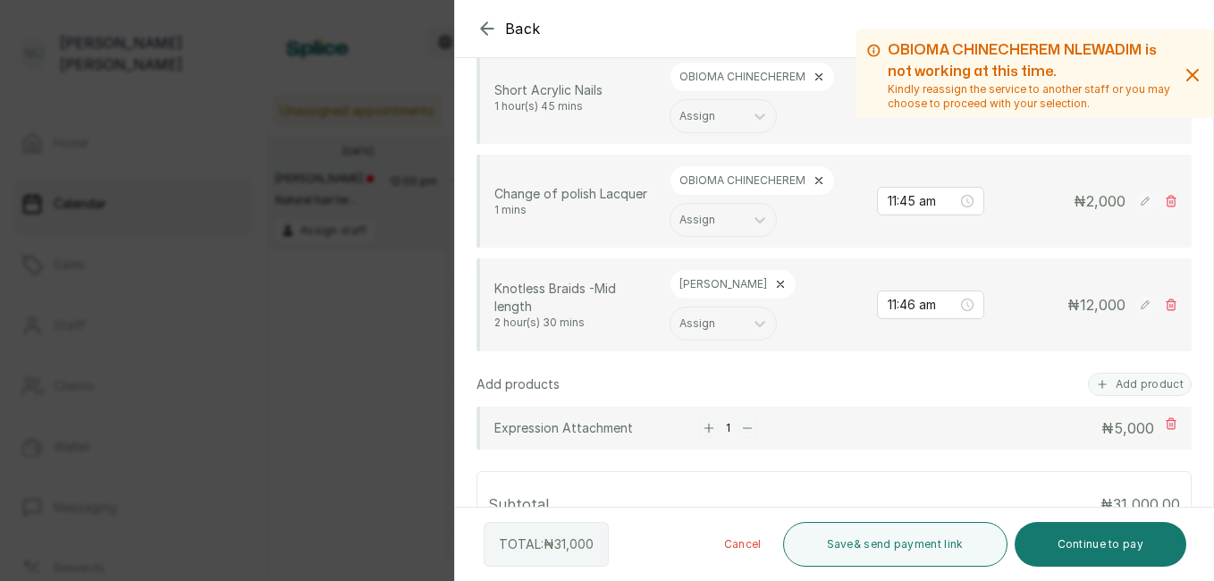
click at [1071, 543] on button "Continue to pay" at bounding box center [1101, 544] width 173 height 45
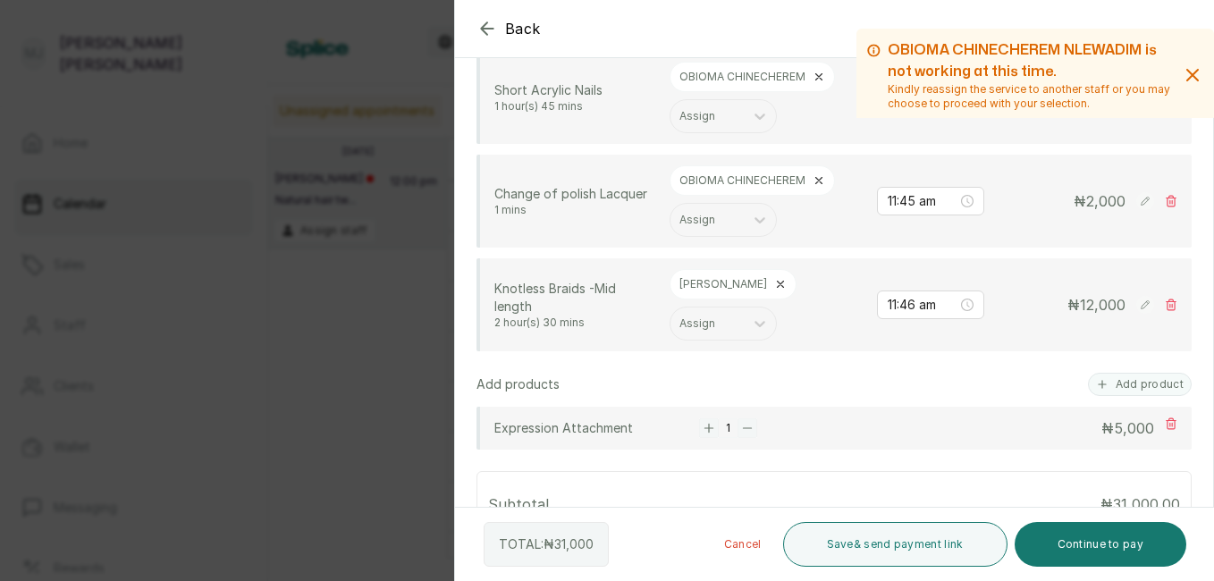
click at [1071, 543] on button "Continue to pay" at bounding box center [1101, 544] width 173 height 45
click at [703, 328] on div at bounding box center [706, 324] width 55 height 16
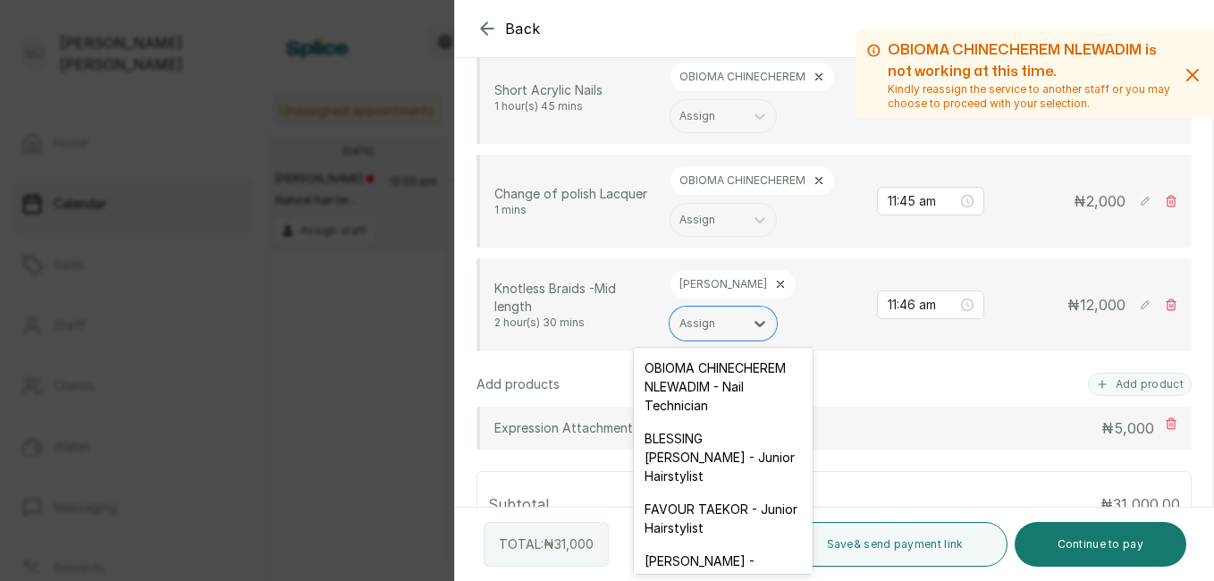
click at [720, 539] on div "FAVOUR TAEKOR - Junior Hairstylist" at bounding box center [723, 519] width 179 height 52
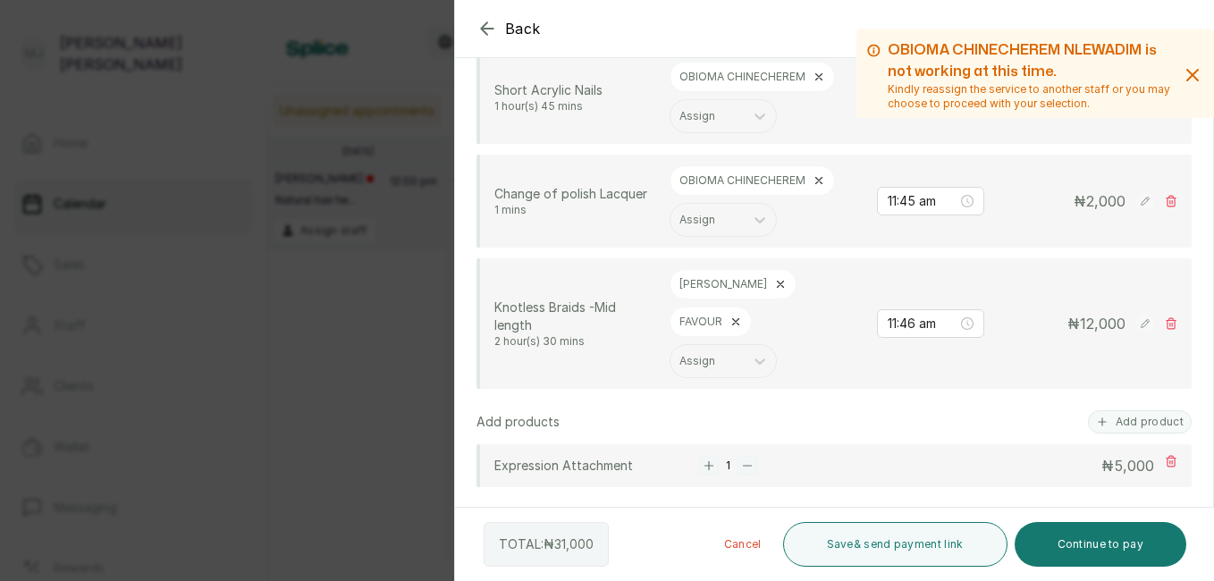
click at [1107, 550] on button "Continue to pay" at bounding box center [1101, 544] width 173 height 45
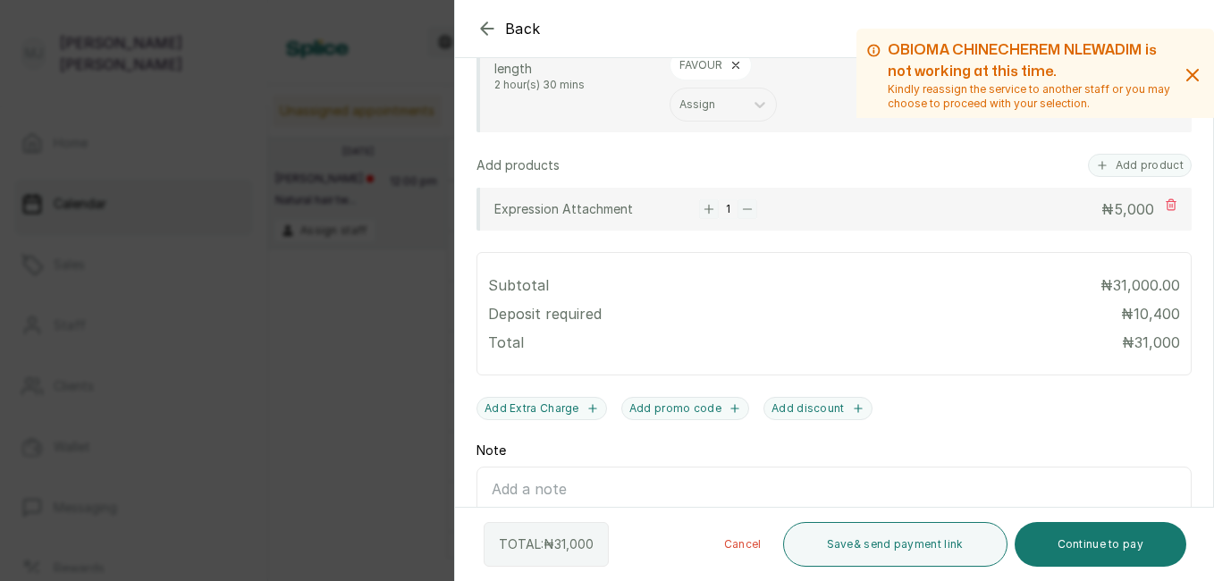
click at [1116, 536] on button "Continue to pay" at bounding box center [1101, 544] width 173 height 45
click at [1187, 76] on icon "button" at bounding box center [1192, 75] width 11 height 11
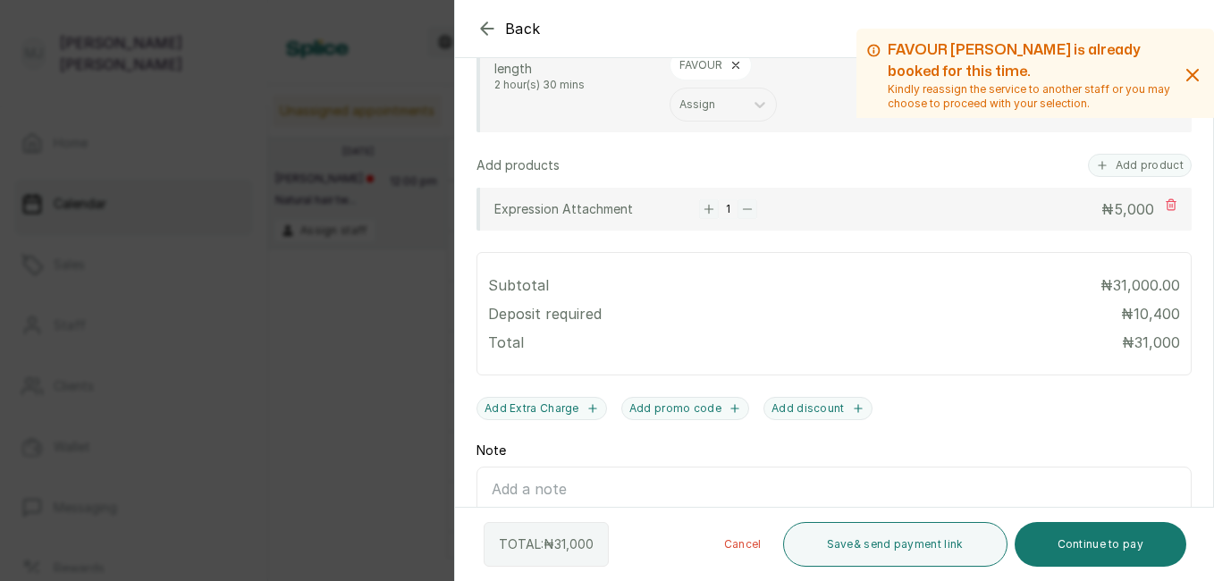
click at [1187, 76] on icon "button" at bounding box center [1192, 75] width 11 height 11
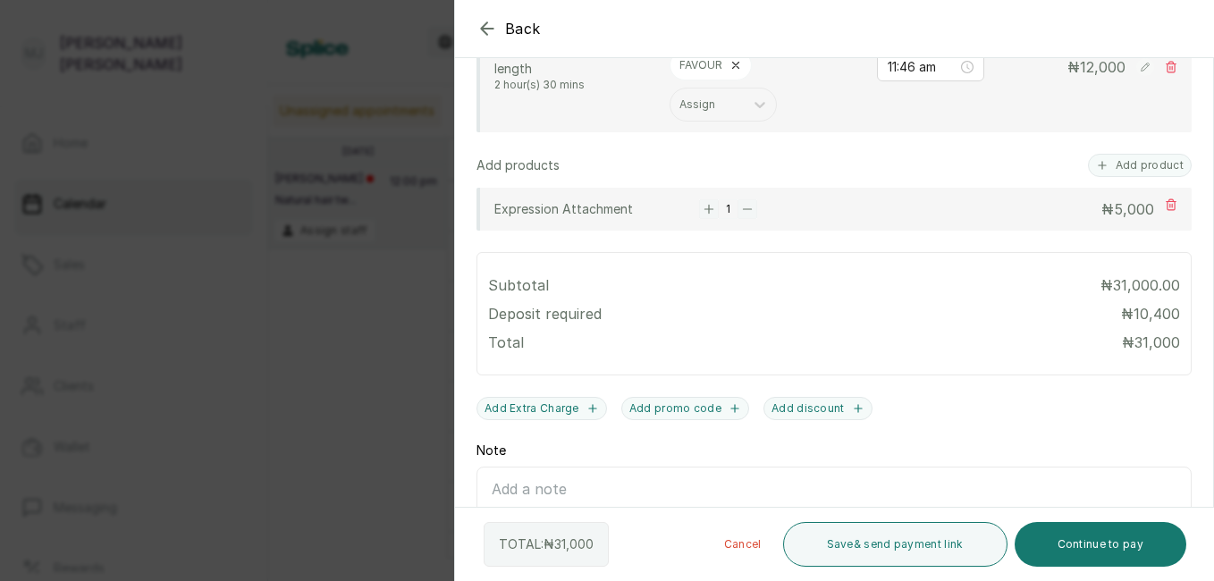
click at [1128, 552] on button "Continue to pay" at bounding box center [1101, 544] width 173 height 45
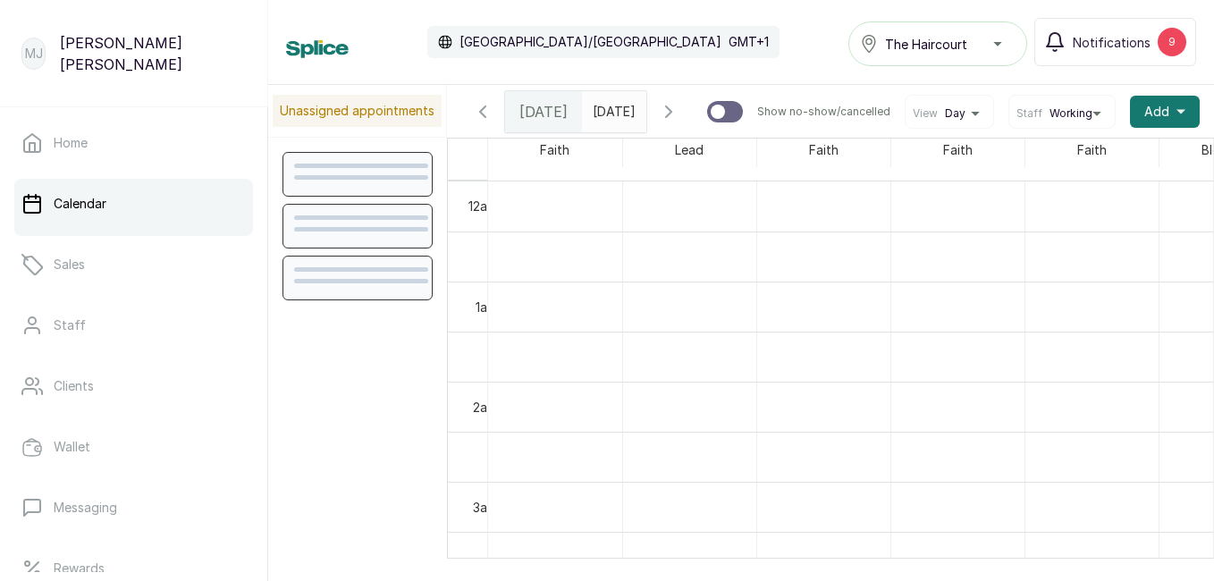
scroll to position [602, 0]
